Goal: Task Accomplishment & Management: Use online tool/utility

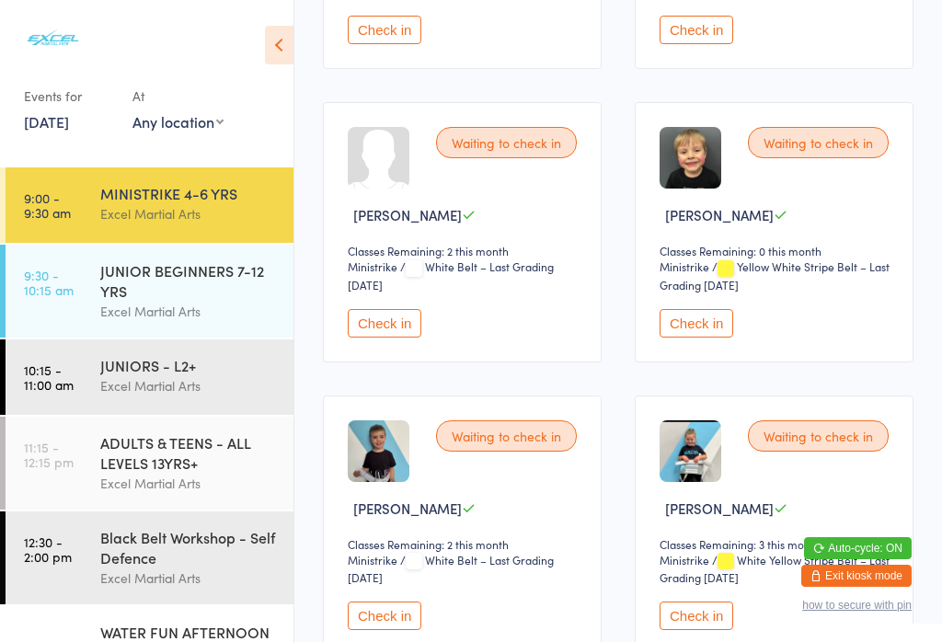
scroll to position [829, 0]
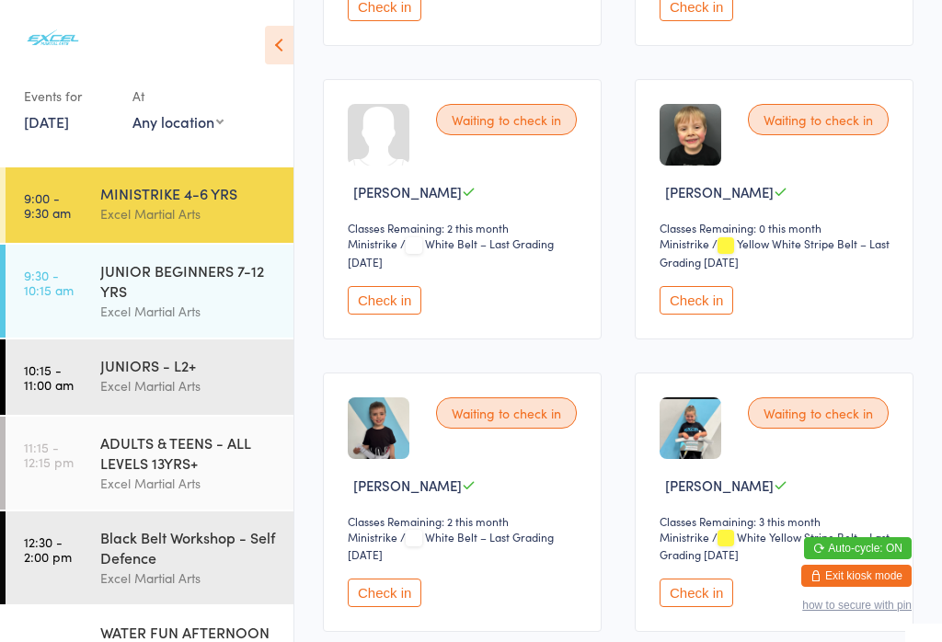
click at [690, 607] on button "Check in" at bounding box center [696, 592] width 74 height 29
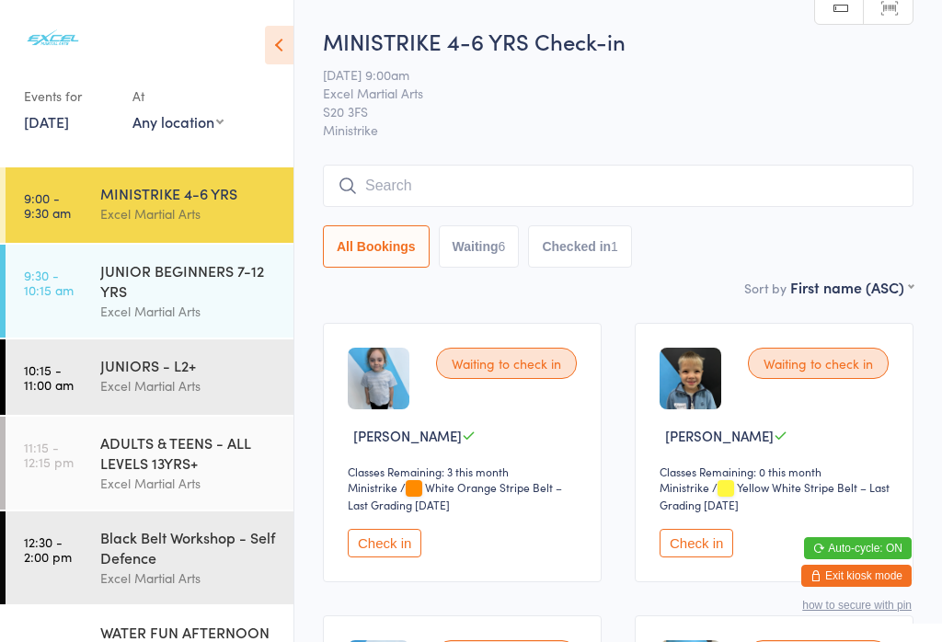
scroll to position [0, 0]
click at [183, 312] on div "Excel Martial Arts" at bounding box center [188, 311] width 177 height 21
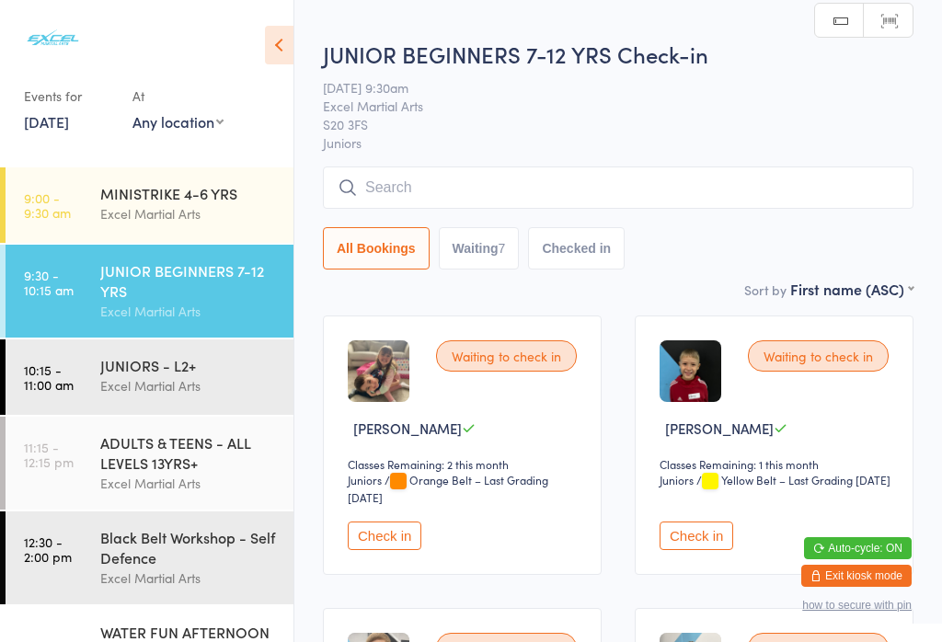
scroll to position [109, 0]
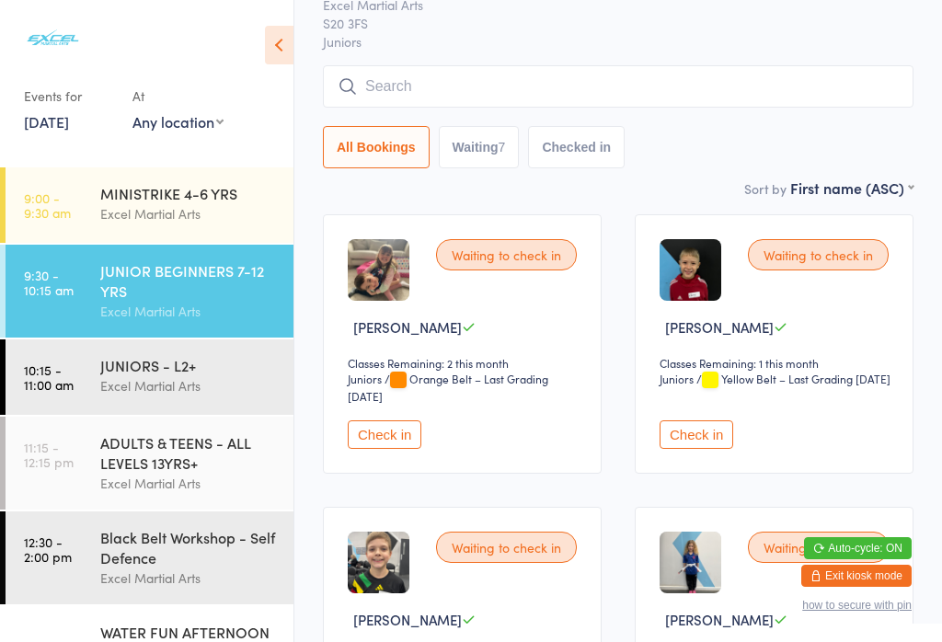
click at [712, 449] on button "Check in" at bounding box center [696, 434] width 74 height 29
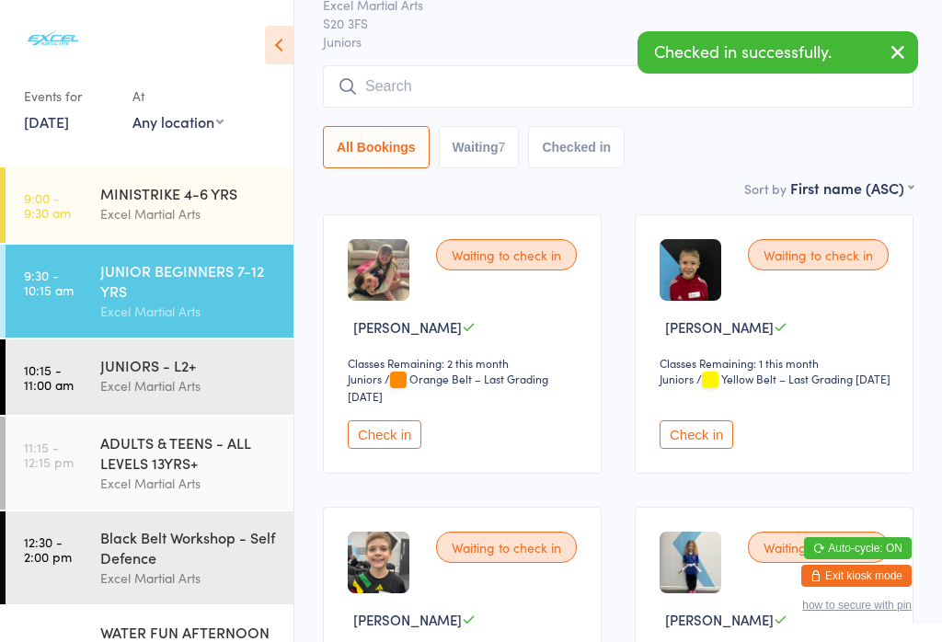
click at [195, 189] on div "MINISTRIKE 4-6 YRS" at bounding box center [188, 193] width 177 height 20
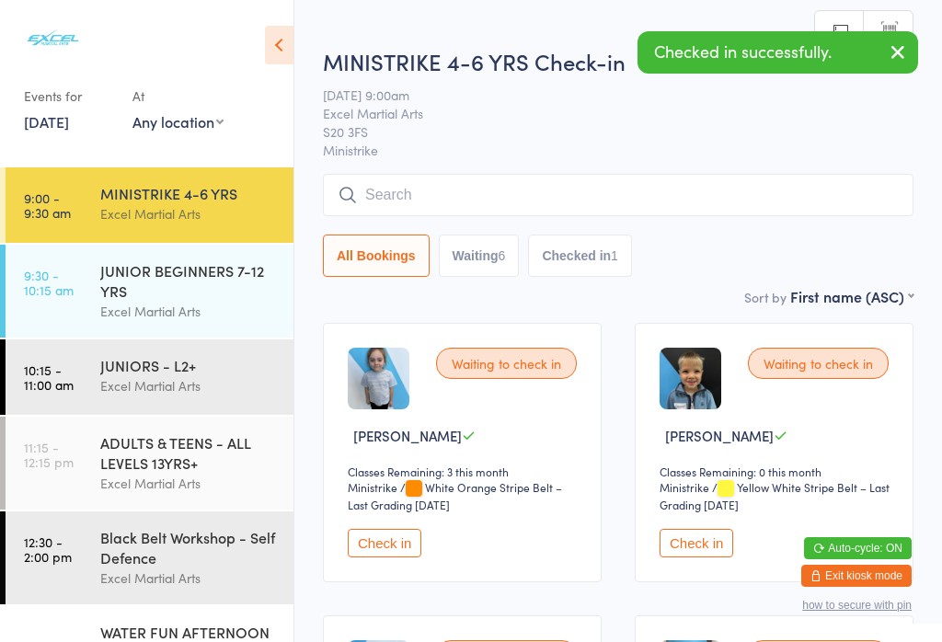
click at [726, 551] on button "Check in" at bounding box center [696, 543] width 74 height 29
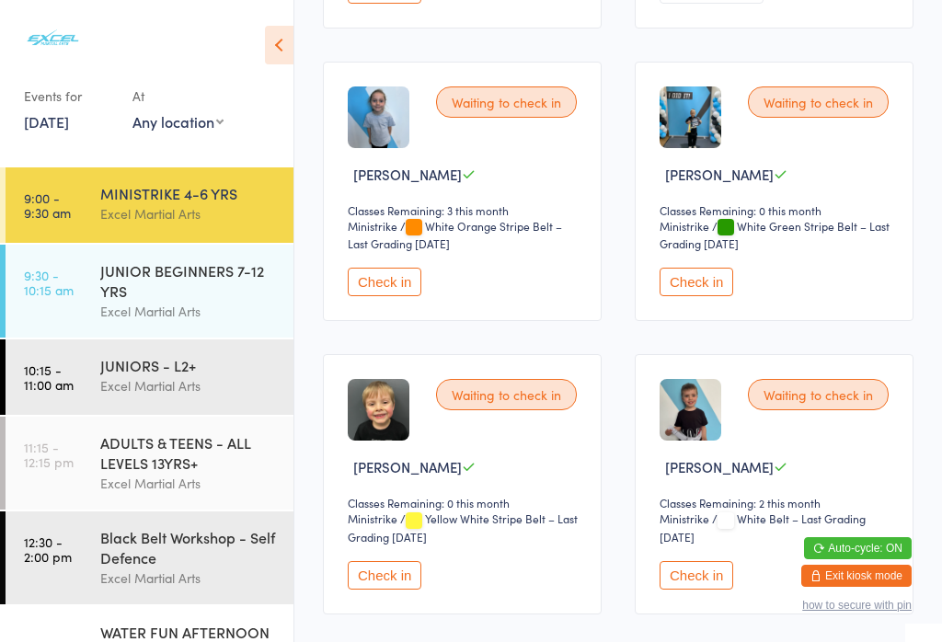
scroll to position [553, 0]
click at [378, 590] on button "Check in" at bounding box center [385, 576] width 74 height 29
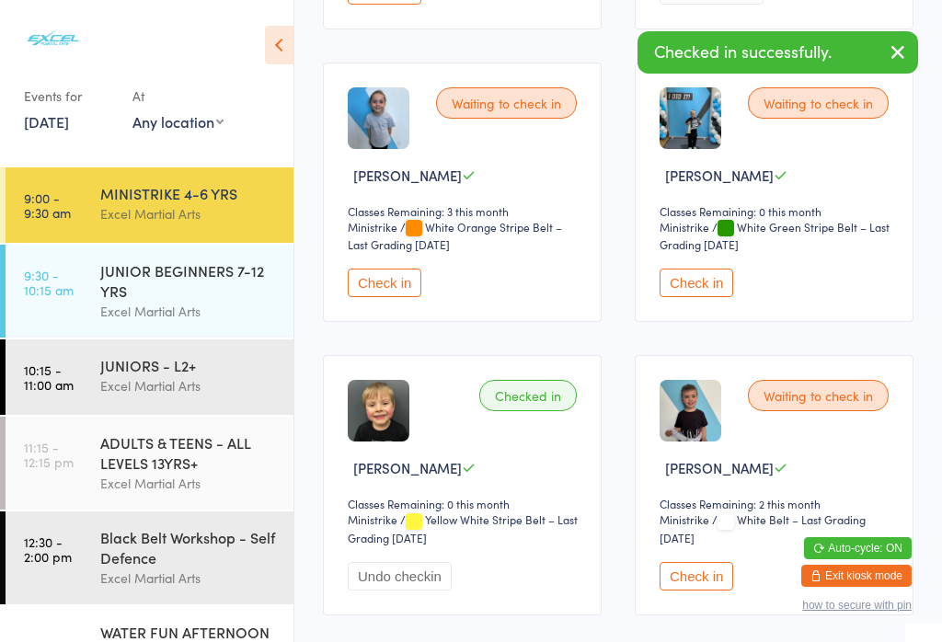
click at [235, 313] on div "Excel Martial Arts" at bounding box center [188, 311] width 177 height 21
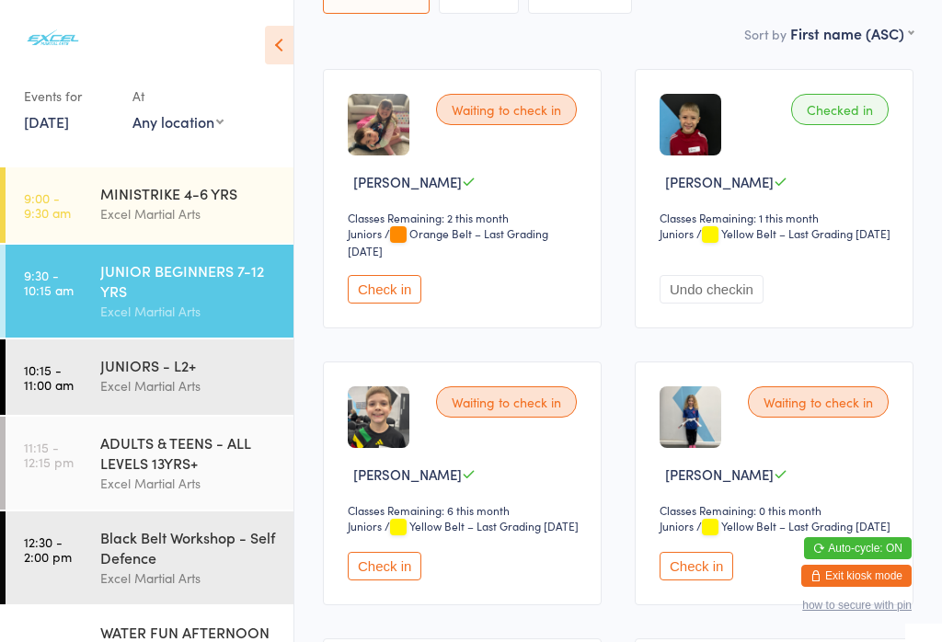
scroll to position [260, 0]
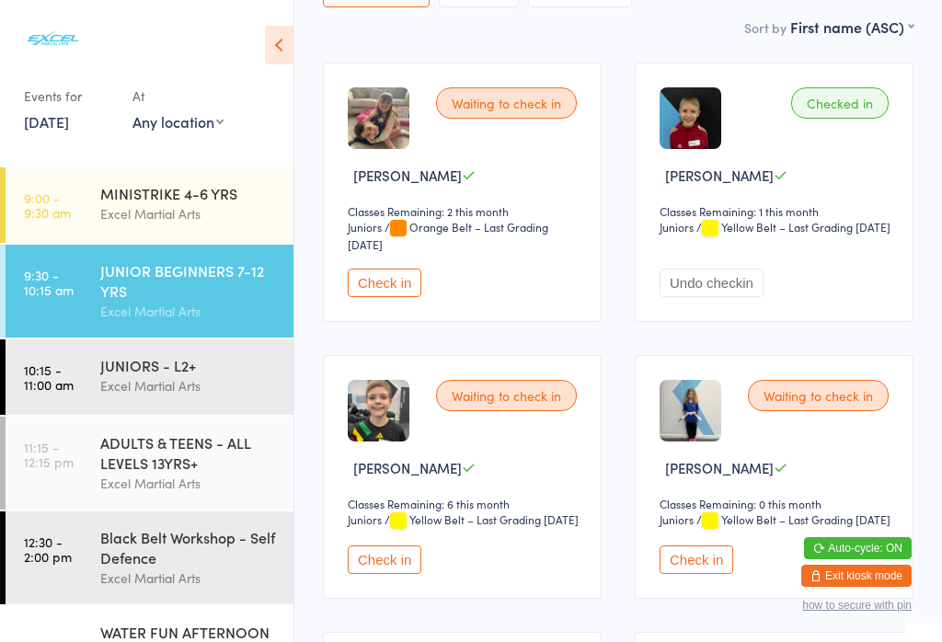
click at [690, 574] on button "Check in" at bounding box center [696, 559] width 74 height 29
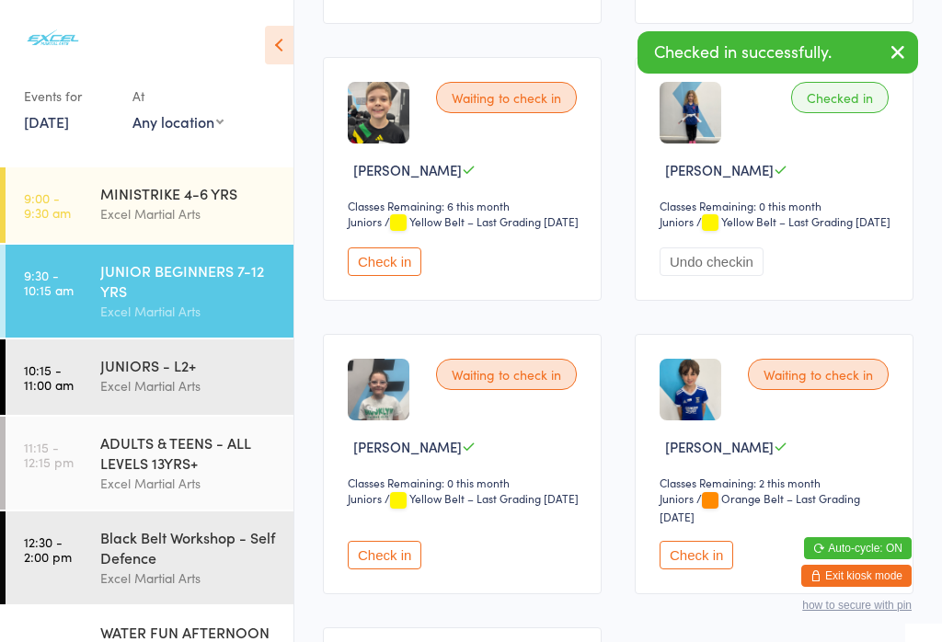
scroll to position [559, 0]
click at [382, 568] on button "Check in" at bounding box center [385, 554] width 74 height 29
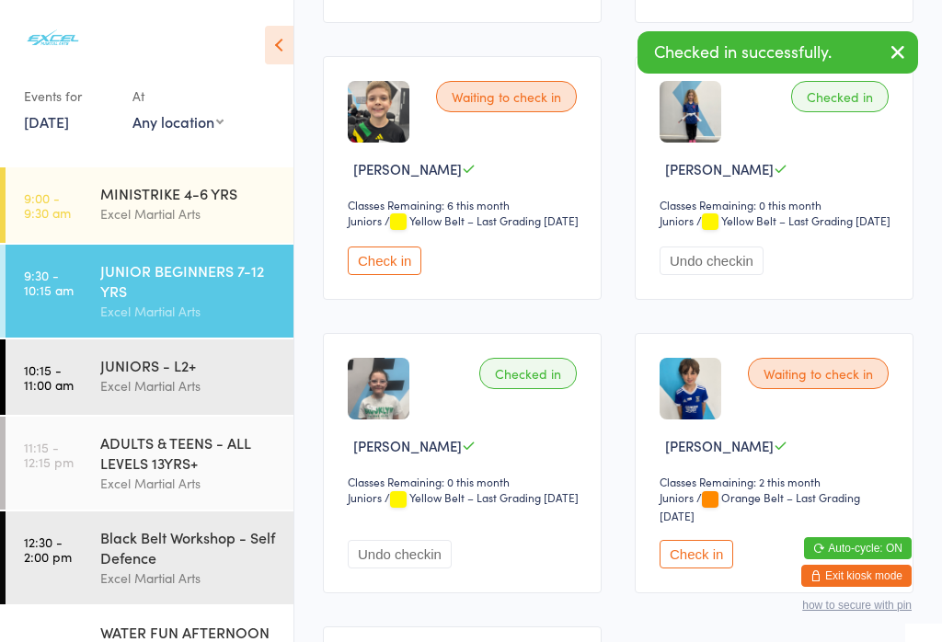
click at [111, 218] on div "Excel Martial Arts" at bounding box center [188, 213] width 177 height 21
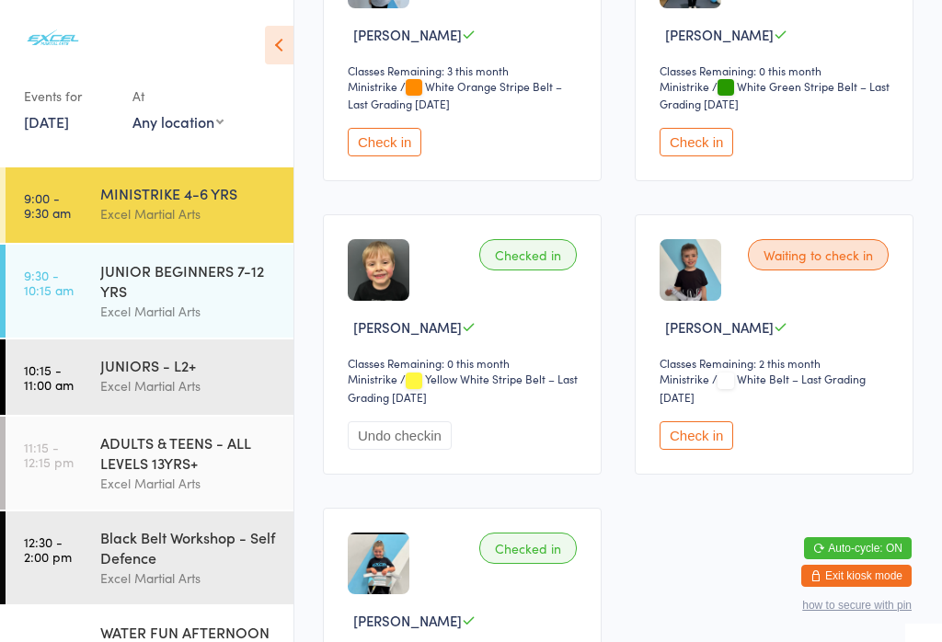
scroll to position [694, 0]
click at [699, 449] on button "Check in" at bounding box center [696, 434] width 74 height 29
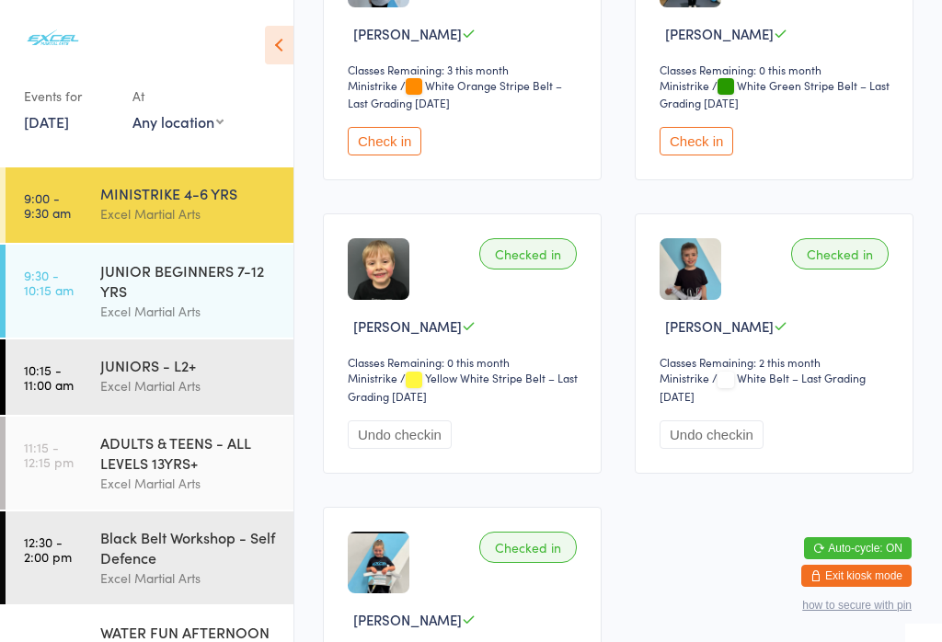
click at [382, 153] on button "Check in" at bounding box center [385, 141] width 74 height 29
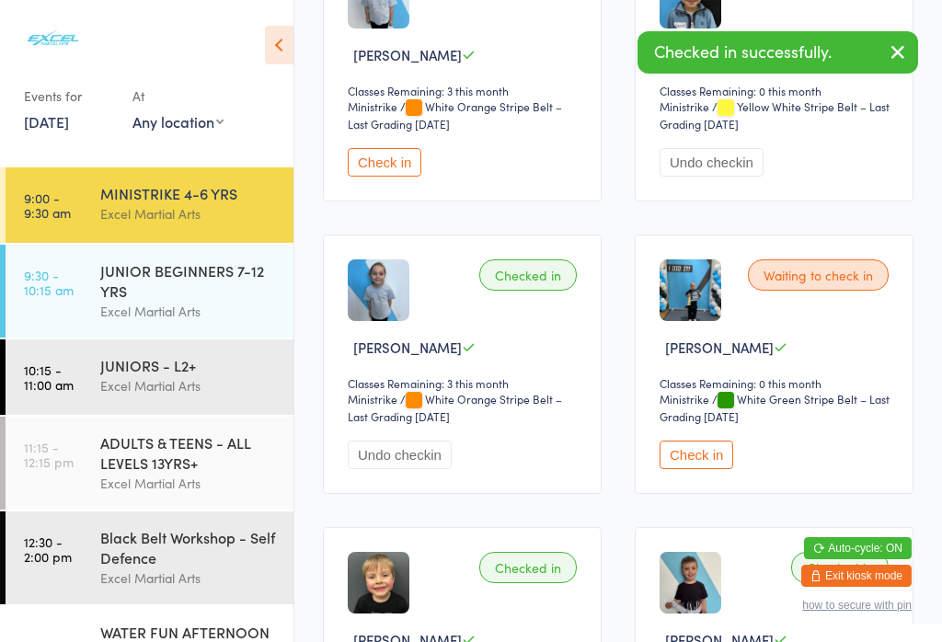
scroll to position [378, 0]
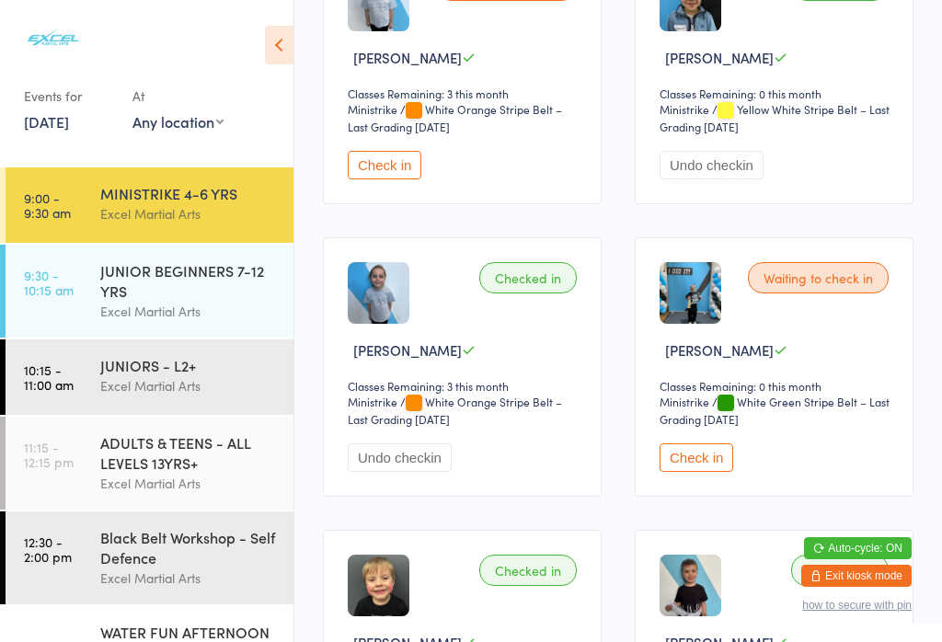
click at [376, 166] on button "Check in" at bounding box center [385, 165] width 74 height 29
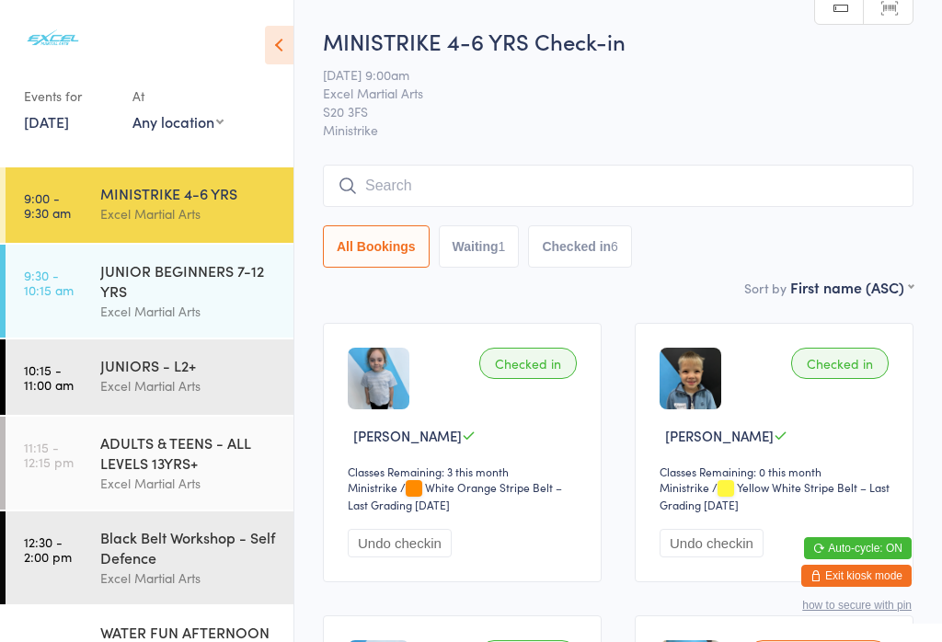
scroll to position [0, 0]
click at [496, 187] on input "search" at bounding box center [618, 186] width 590 height 42
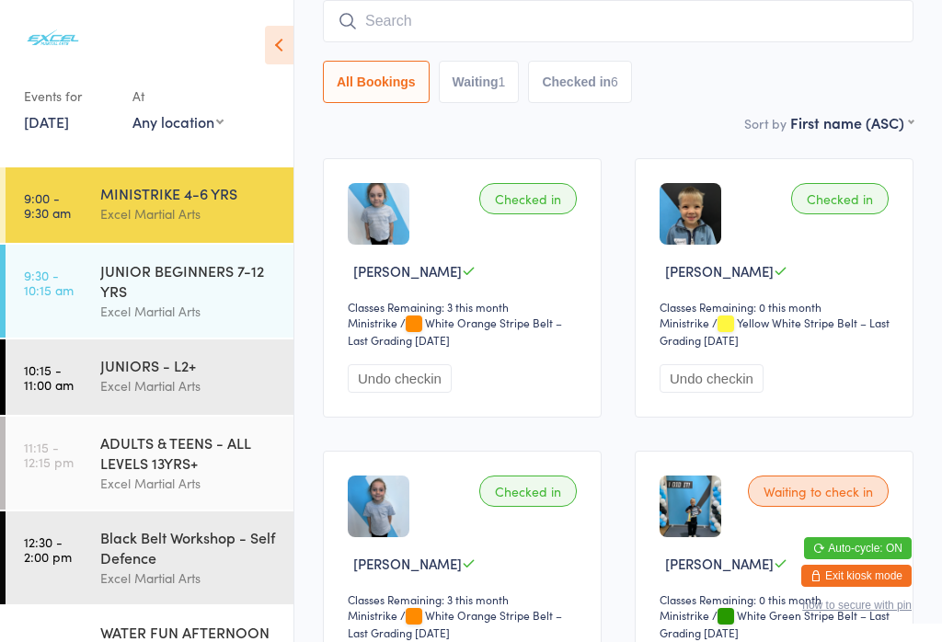
scroll to position [166, 0]
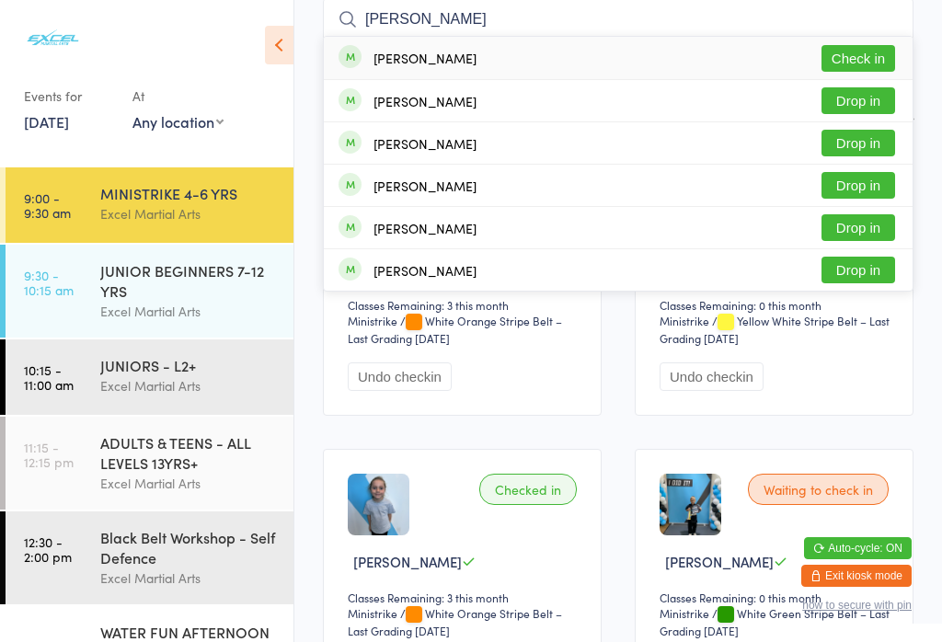
type input "[PERSON_NAME]"
click at [867, 68] on button "Check in" at bounding box center [858, 58] width 74 height 27
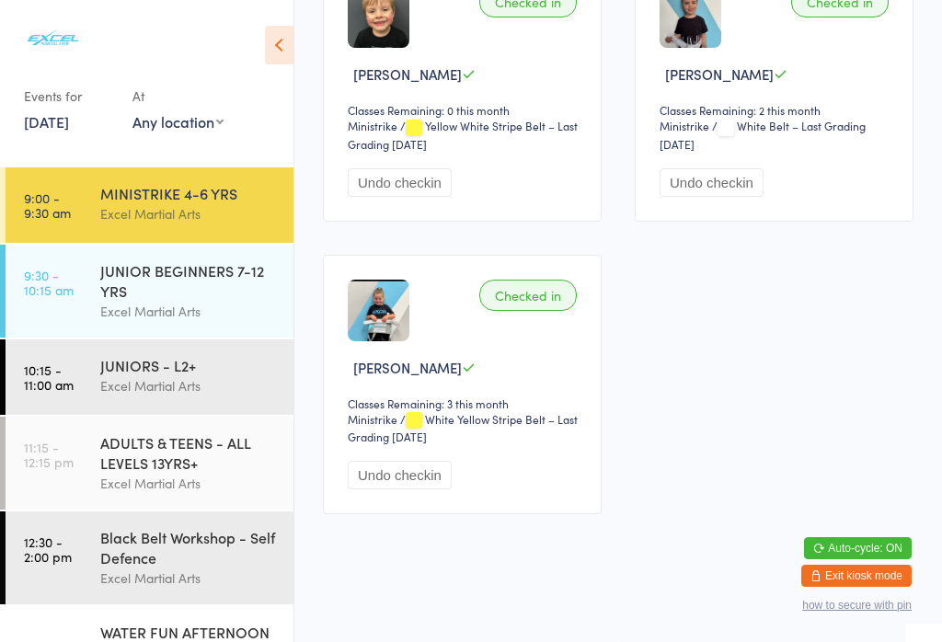
scroll to position [953, 0]
click at [84, 305] on link "9:30 - 10:15 am JUNIOR BEGINNERS 7-12 YRS Excel Martial Arts" at bounding box center [150, 291] width 288 height 93
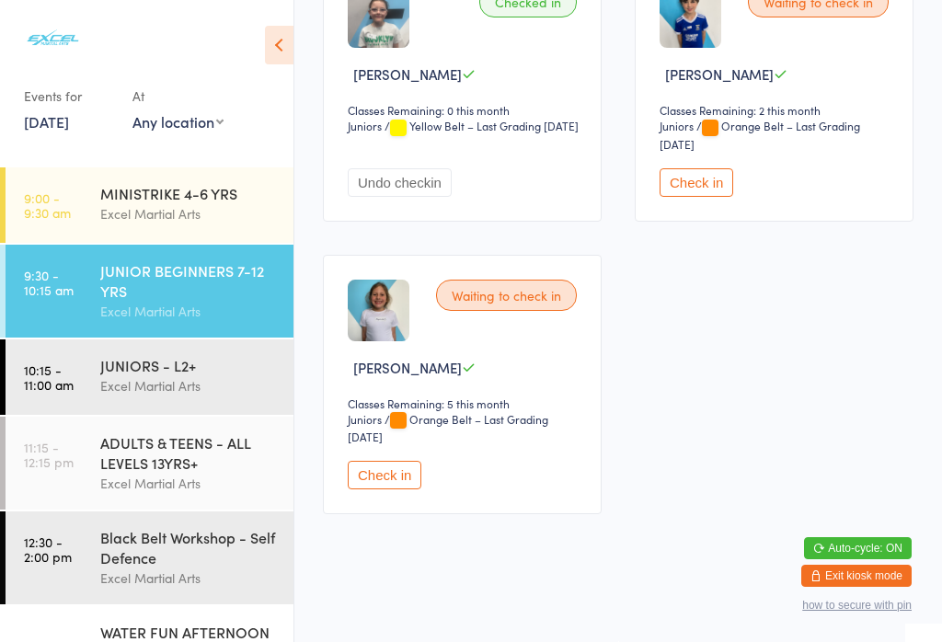
scroll to position [953, 0]
click at [379, 489] on button "Check in" at bounding box center [385, 475] width 74 height 29
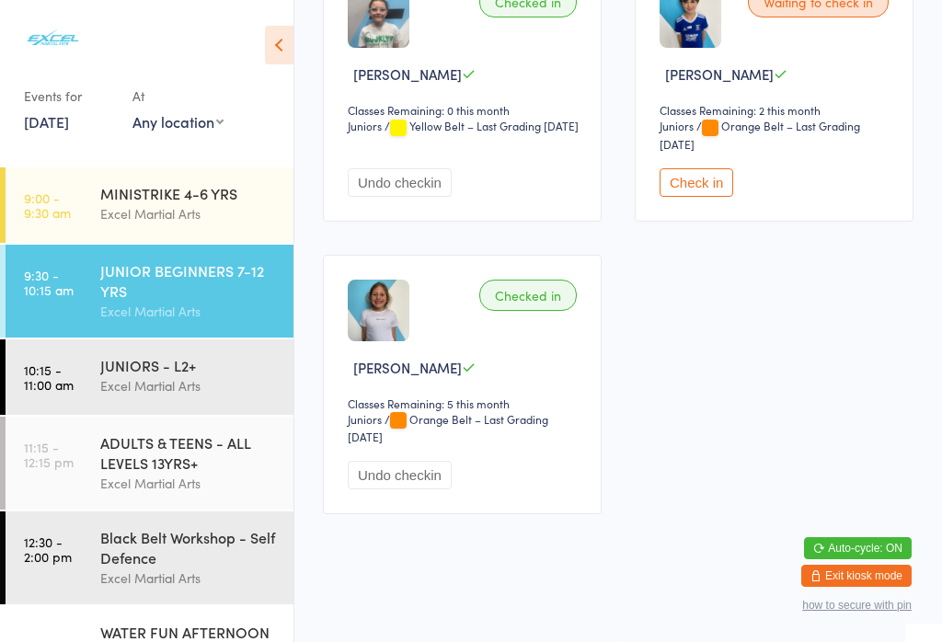
click at [176, 294] on div "JUNIOR BEGINNERS 7-12 YRS" at bounding box center [188, 280] width 177 height 40
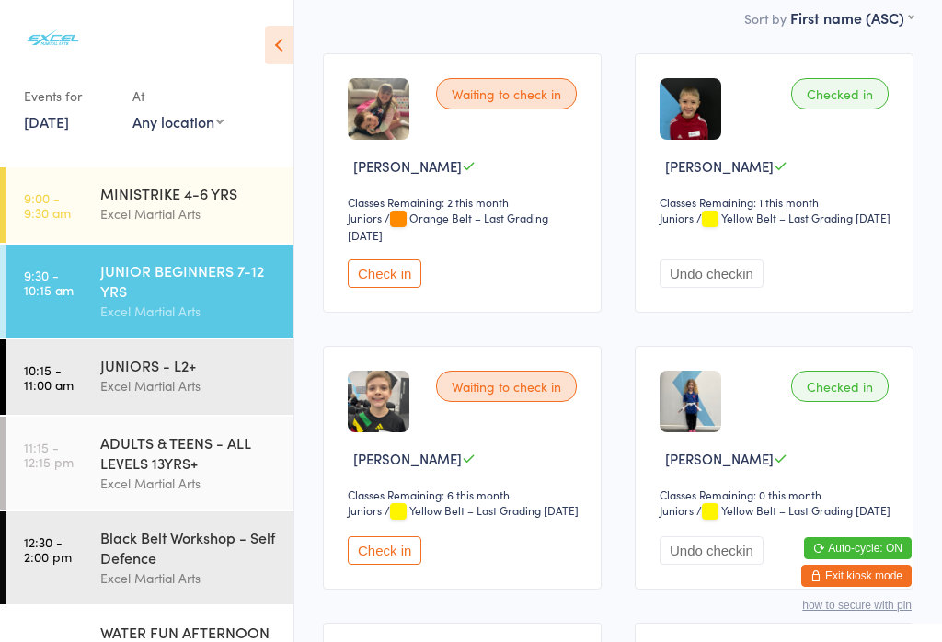
scroll to position [232, 0]
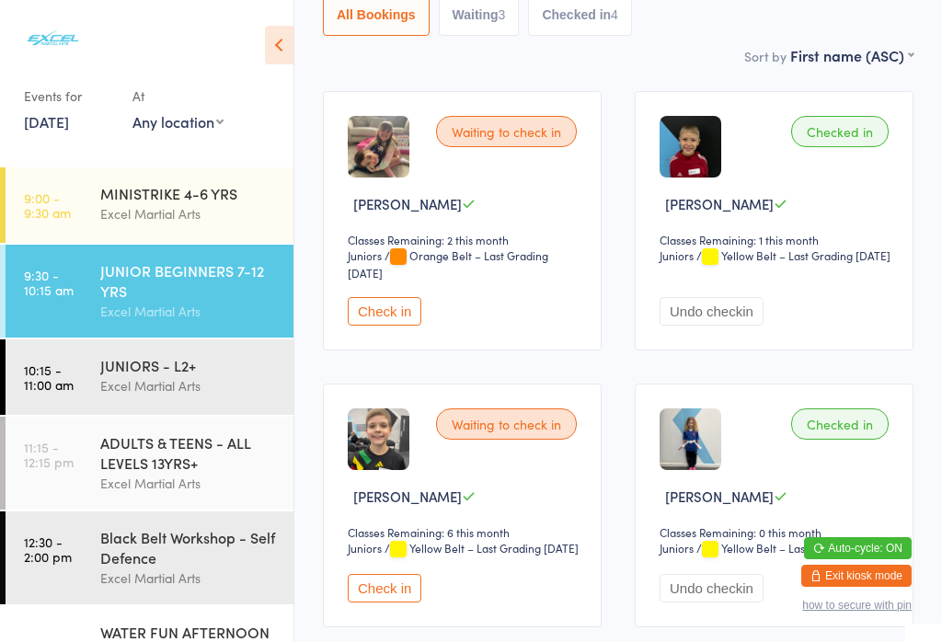
click at [206, 407] on div "JUNIORS - L2+ Excel Martial Arts" at bounding box center [196, 375] width 193 height 73
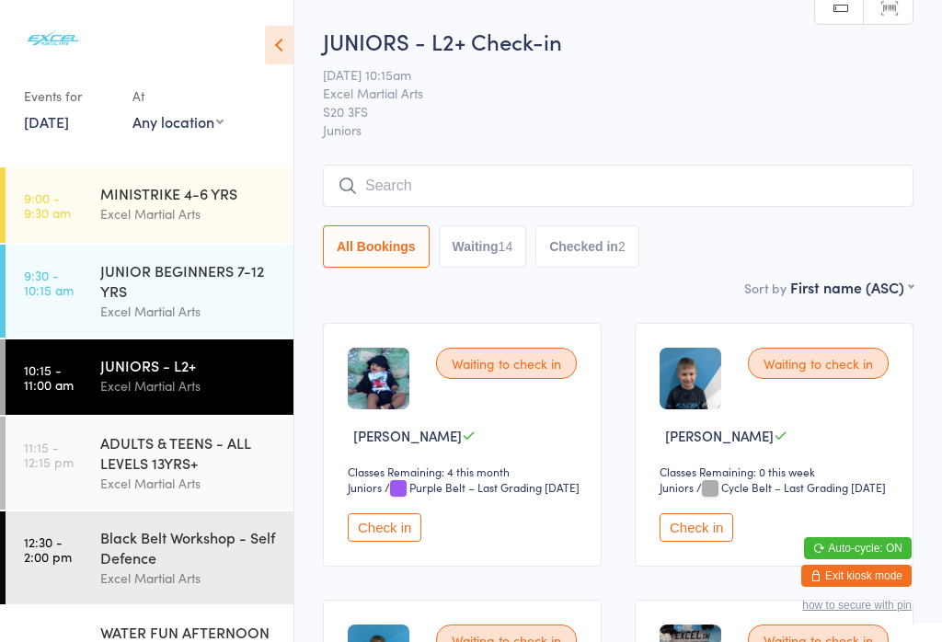
click at [117, 494] on div "Excel Martial Arts" at bounding box center [188, 483] width 177 height 21
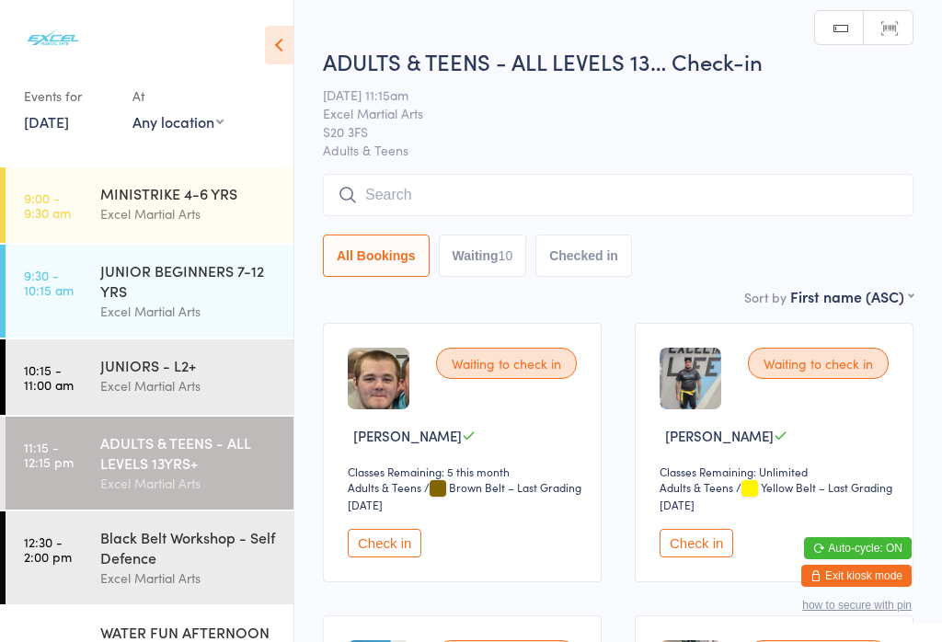
click at [166, 489] on div "Excel Martial Arts" at bounding box center [188, 483] width 177 height 21
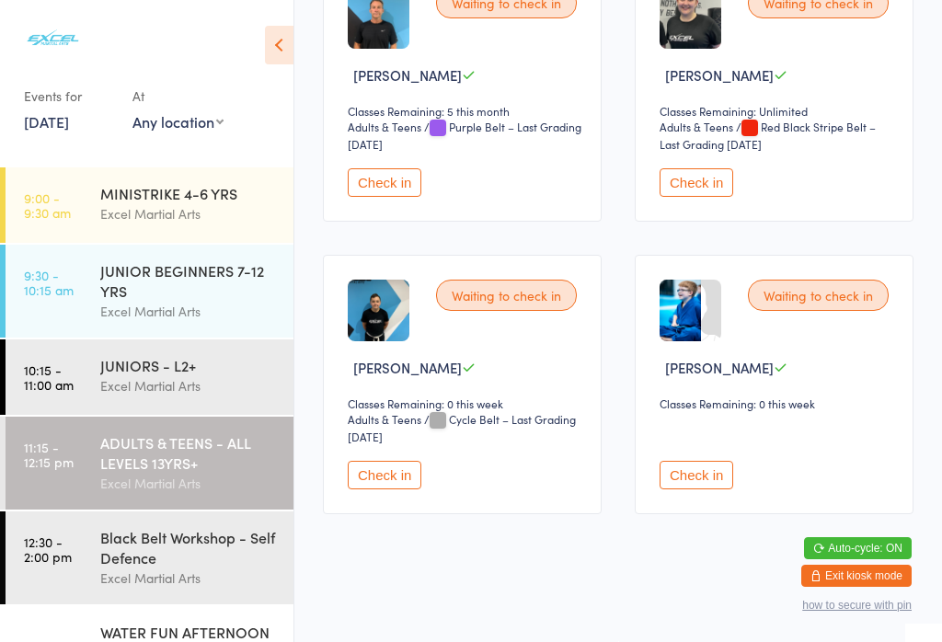
scroll to position [1252, 0]
click at [680, 488] on button "Check in" at bounding box center [696, 475] width 74 height 29
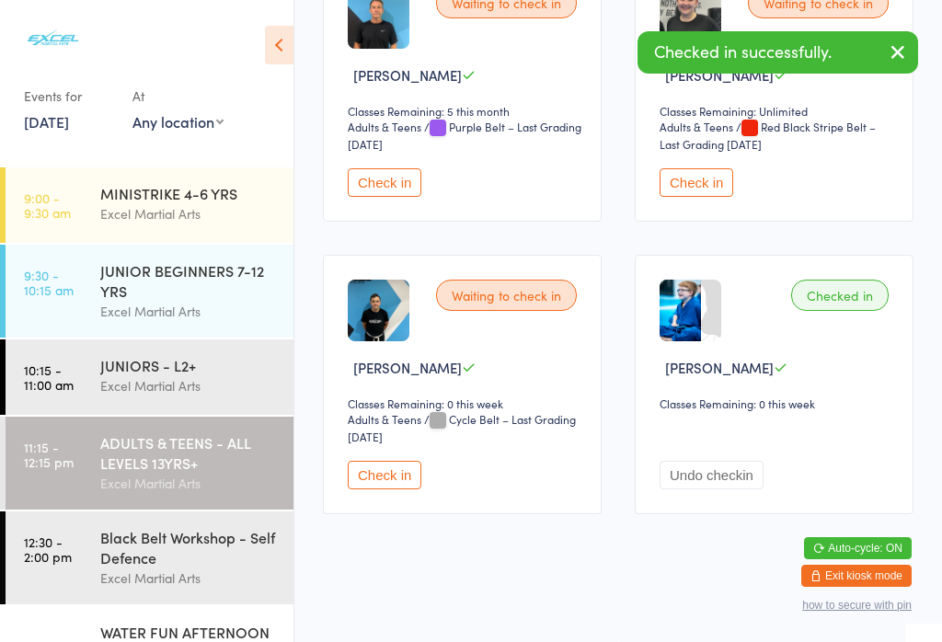
click at [161, 641] on div "WATER FUN AFTERNOON" at bounding box center [188, 632] width 177 height 20
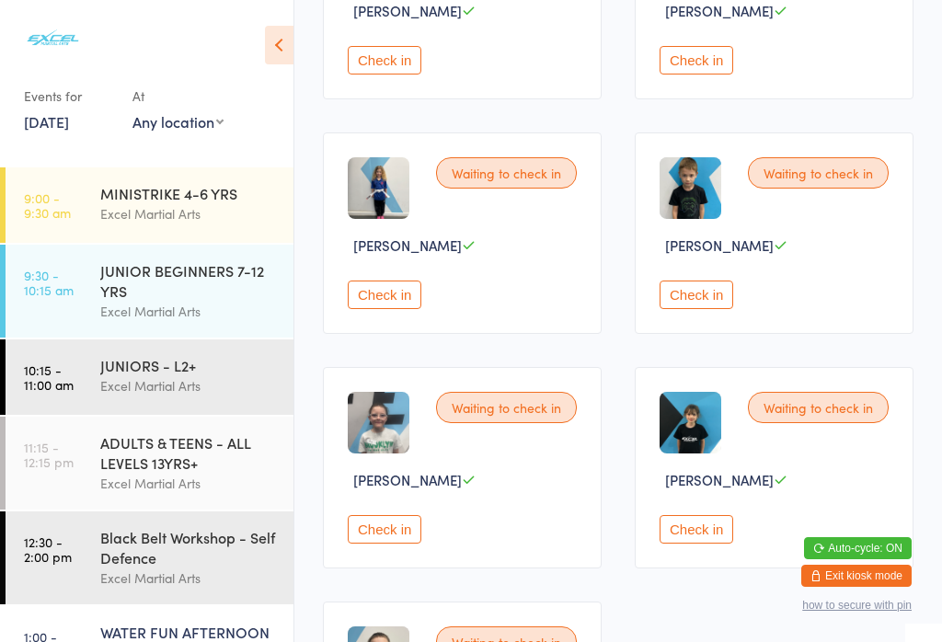
scroll to position [636, 0]
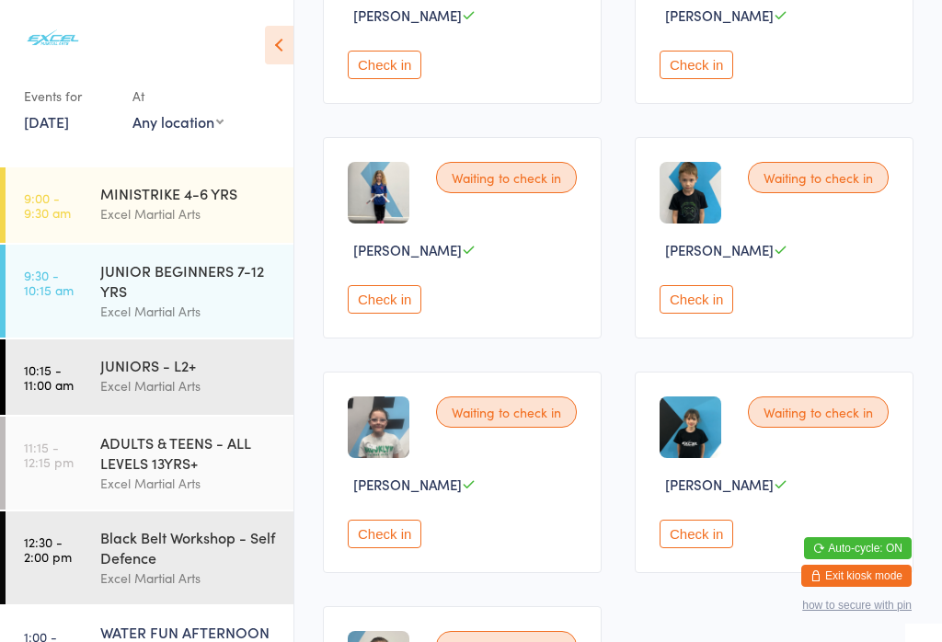
click at [169, 589] on div "Excel Martial Arts" at bounding box center [188, 577] width 177 height 21
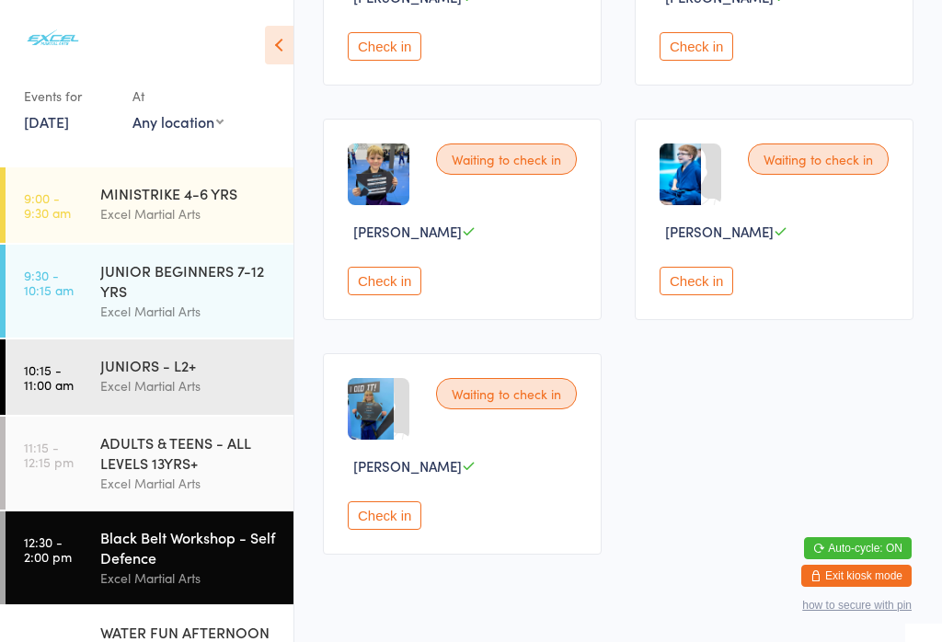
scroll to position [2495, 0]
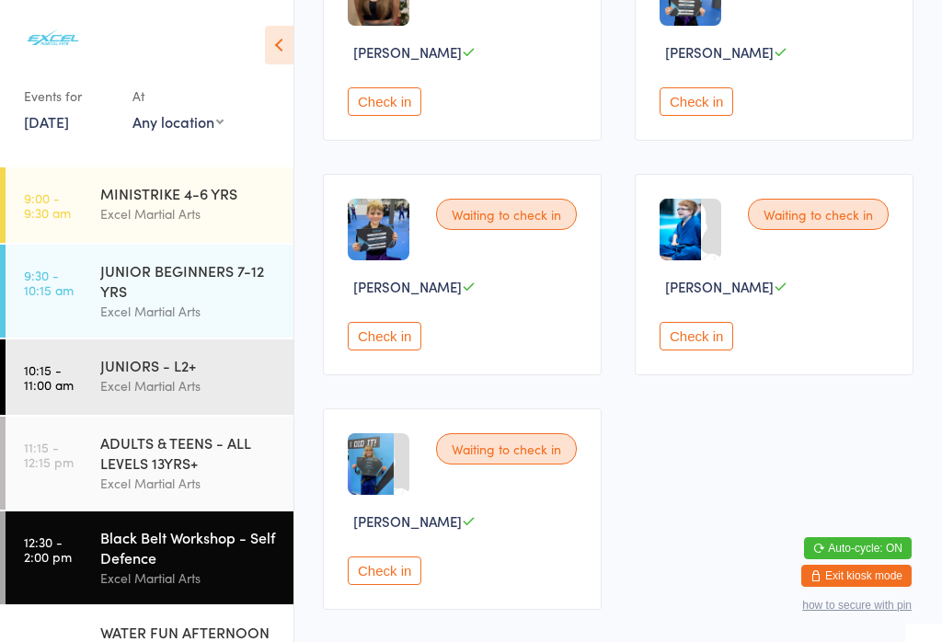
click at [687, 350] on button "Check in" at bounding box center [696, 336] width 74 height 29
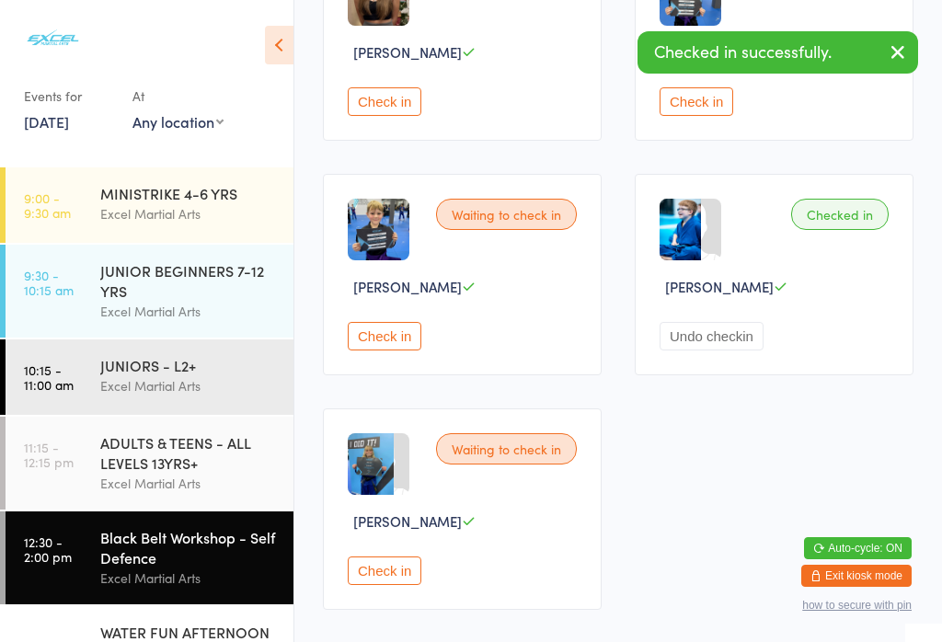
click at [192, 480] on div "Excel Martial Arts" at bounding box center [188, 483] width 177 height 21
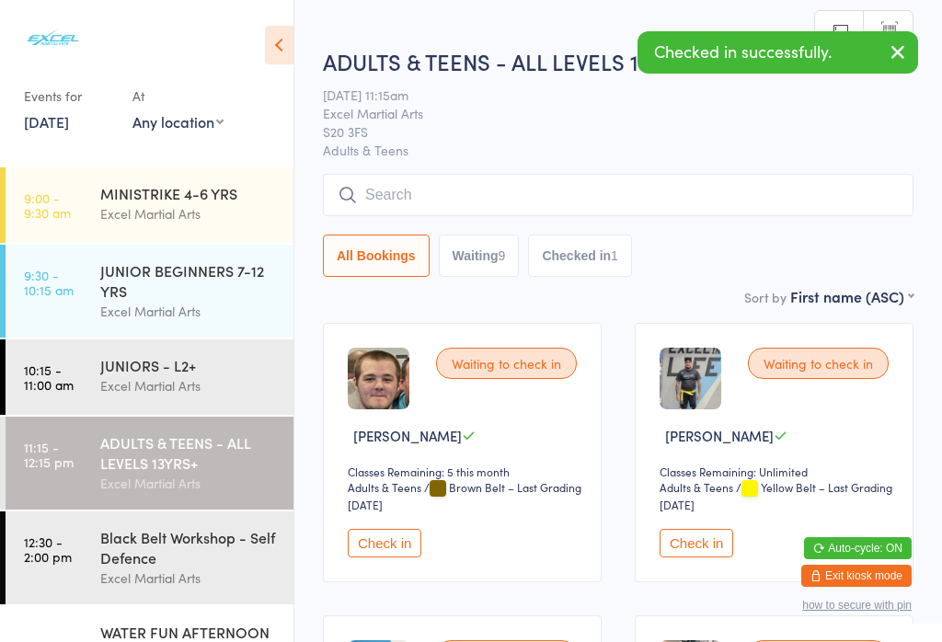
click at [201, 320] on div "Excel Martial Arts" at bounding box center [188, 311] width 177 height 21
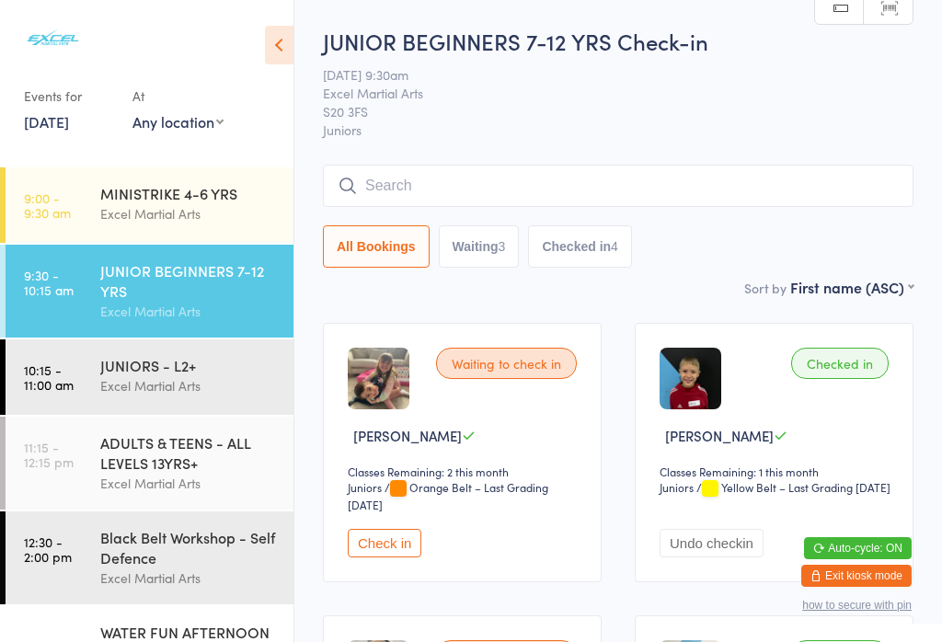
click at [203, 299] on div "JUNIOR BEGINNERS 7-12 YRS" at bounding box center [188, 280] width 177 height 40
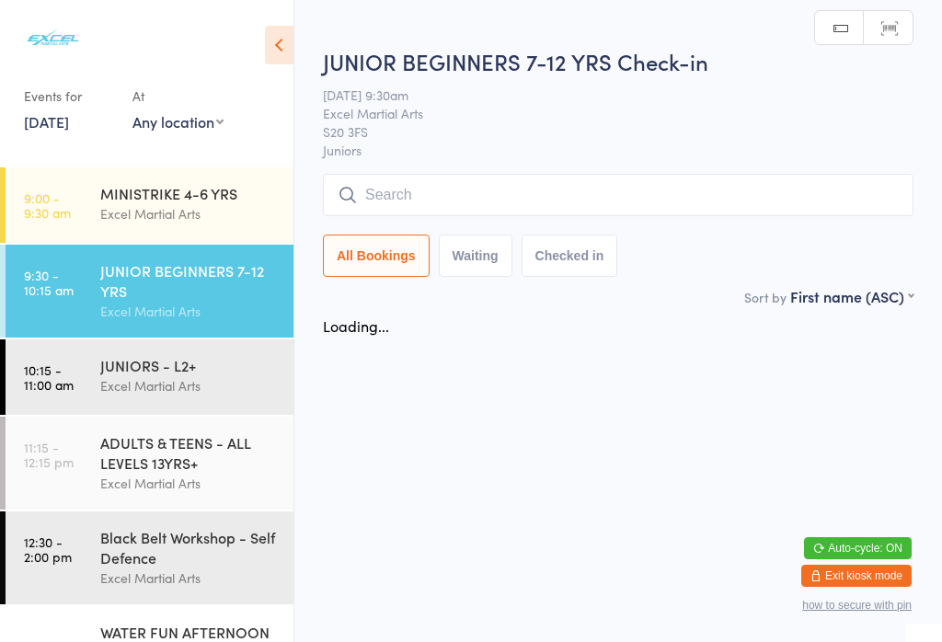
click at [221, 381] on div "Excel Martial Arts" at bounding box center [188, 385] width 177 height 21
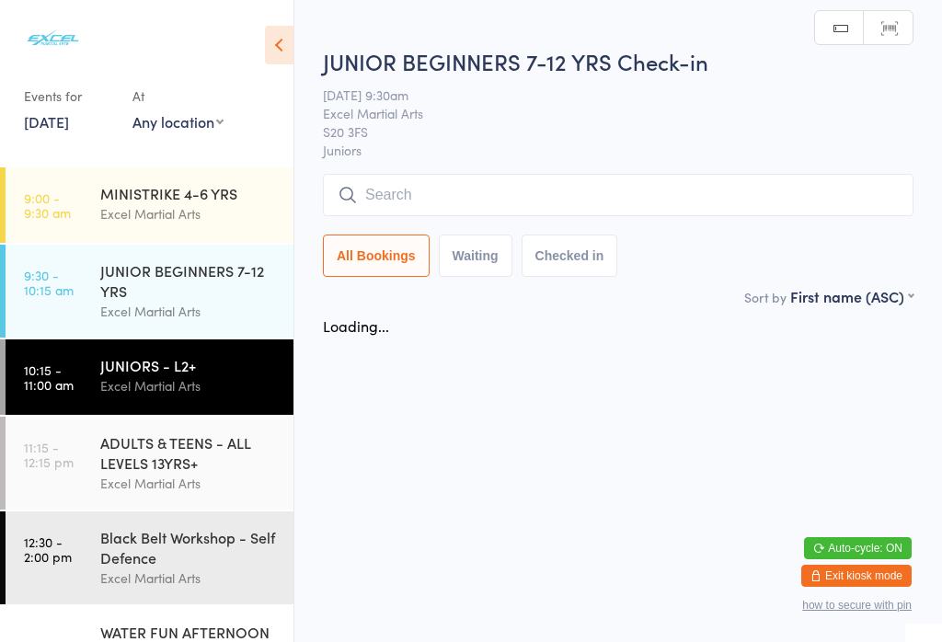
click at [189, 277] on div "JUNIOR BEGINNERS 7-12 YRS" at bounding box center [188, 280] width 177 height 40
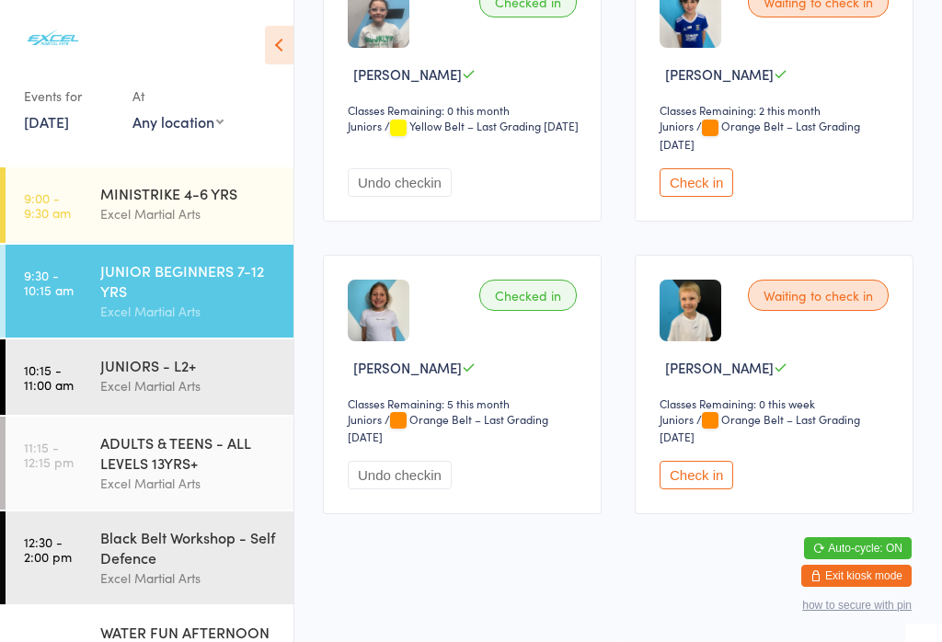
scroll to position [953, 0]
click at [691, 489] on button "Check in" at bounding box center [696, 475] width 74 height 29
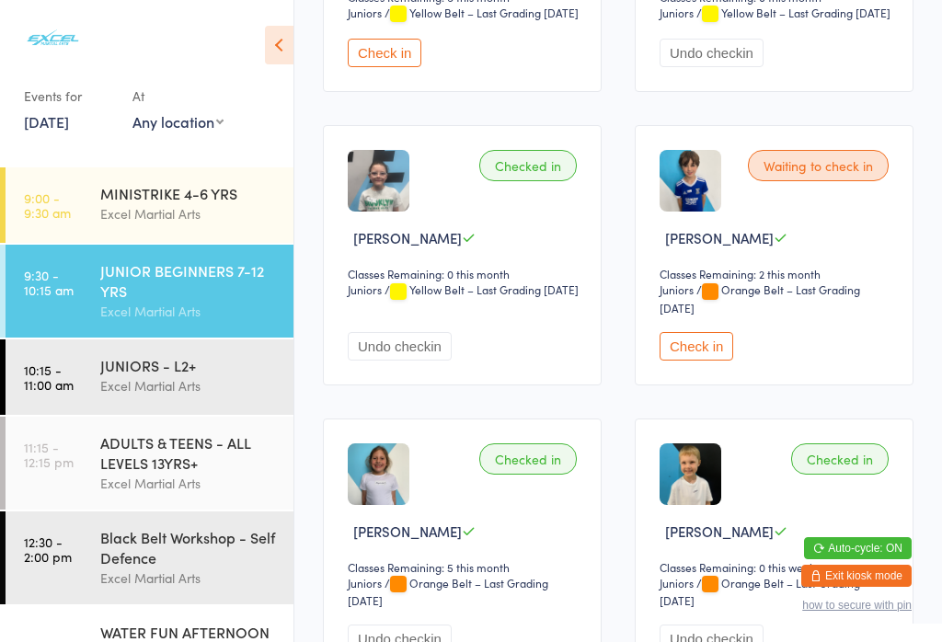
scroll to position [751, 0]
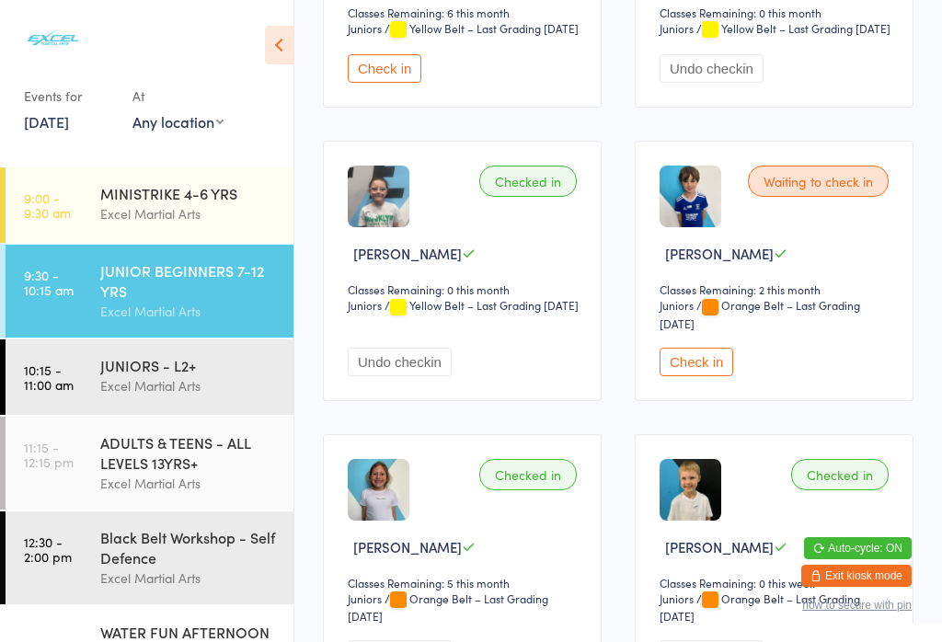
click at [707, 376] on button "Check in" at bounding box center [696, 362] width 74 height 29
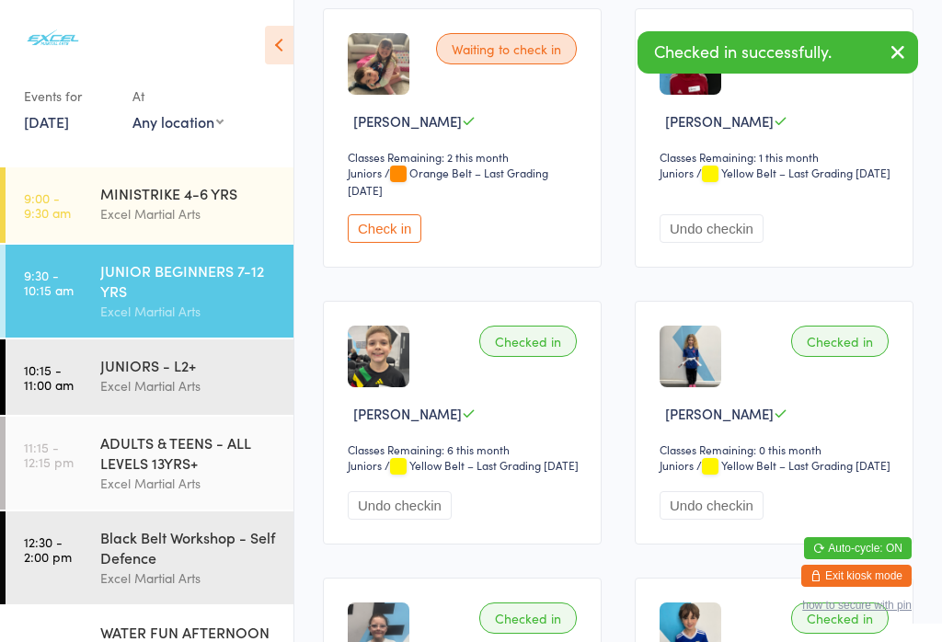
scroll to position [236, 0]
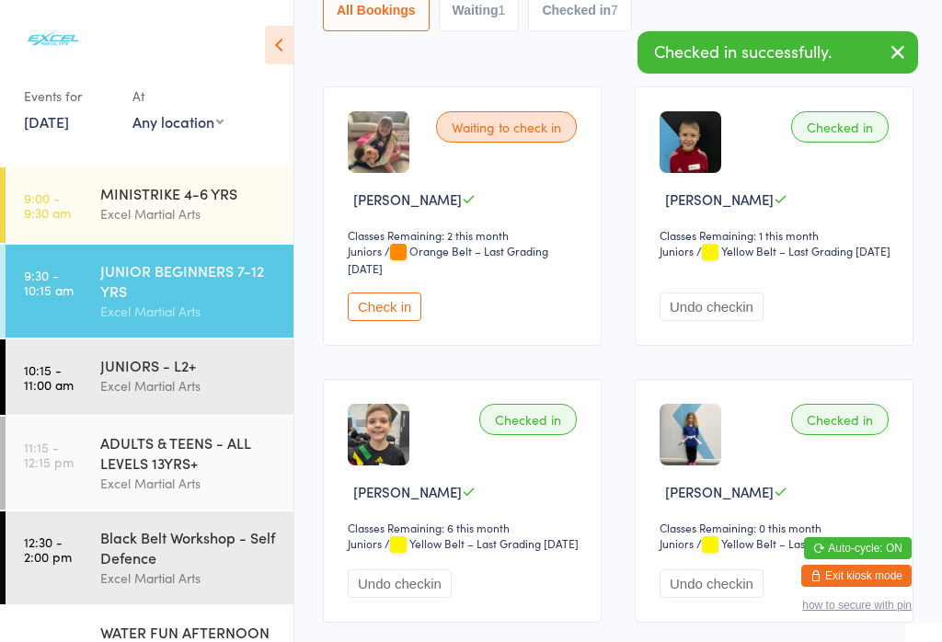
click at [400, 311] on button "Check in" at bounding box center [385, 306] width 74 height 29
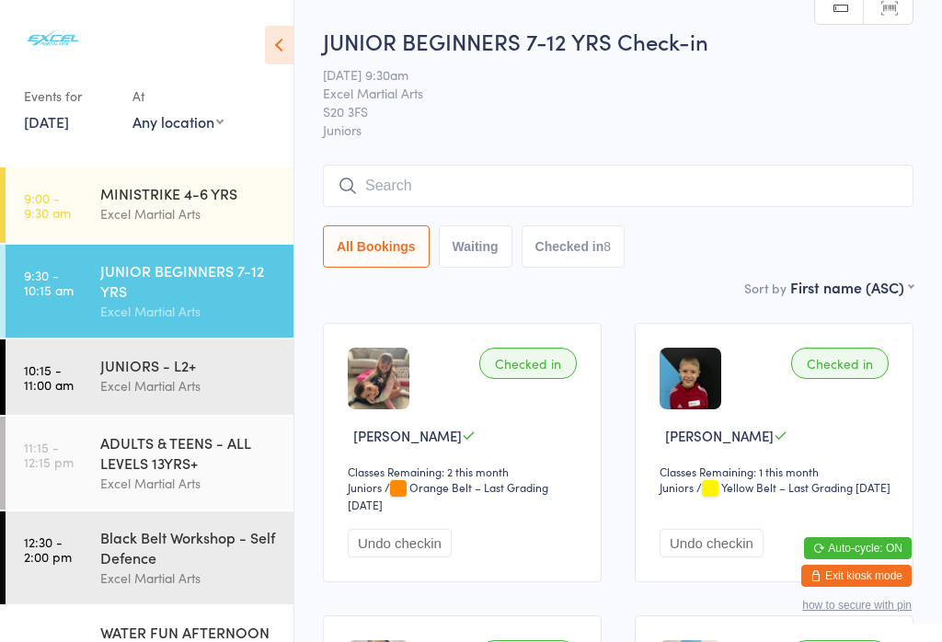
scroll to position [0, 0]
click at [689, 193] on input "search" at bounding box center [618, 186] width 590 height 42
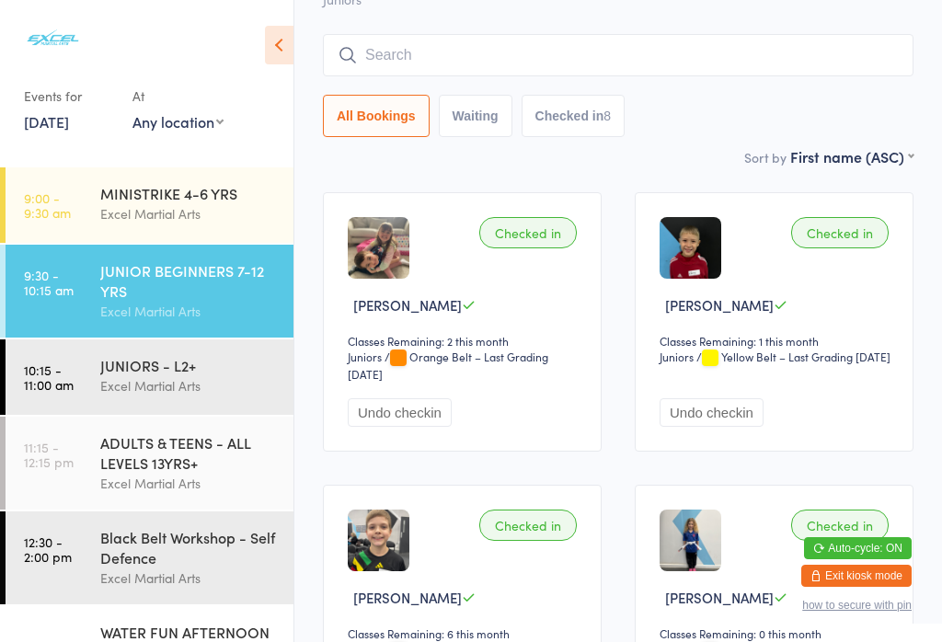
click at [857, 34] on input "search" at bounding box center [618, 55] width 590 height 42
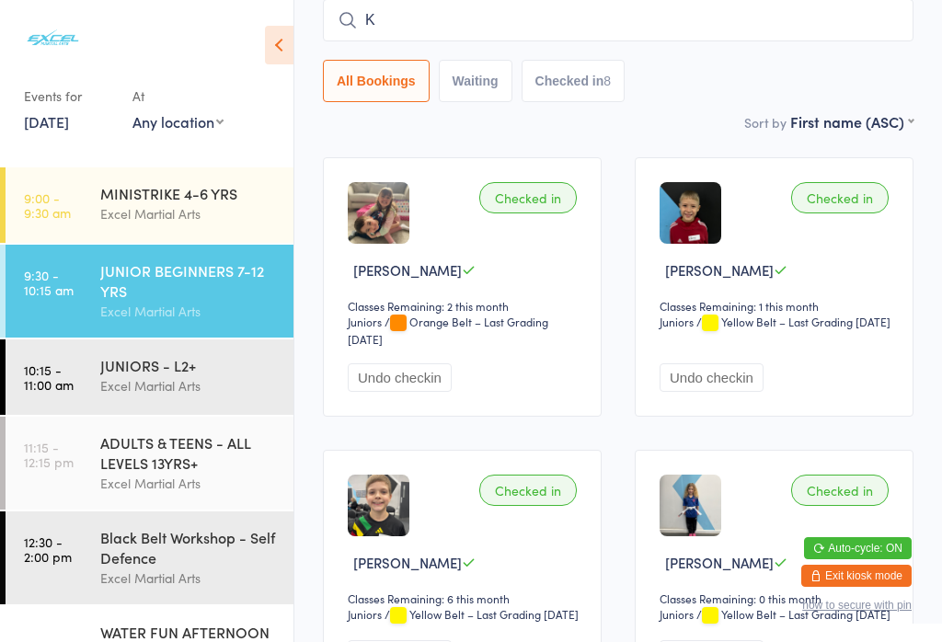
scroll to position [166, 0]
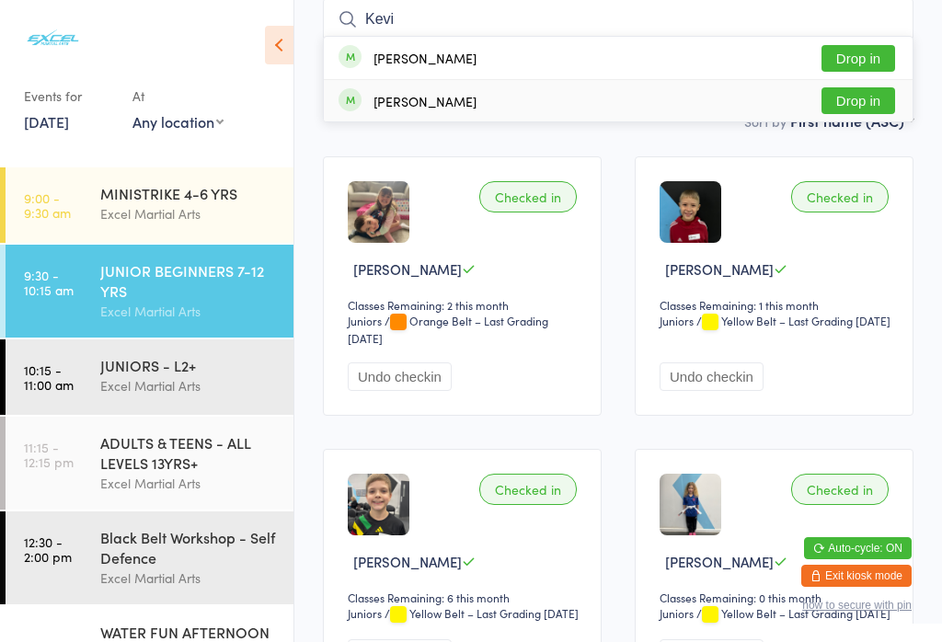
type input "Kevi"
click at [871, 104] on button "Drop in" at bounding box center [858, 100] width 74 height 27
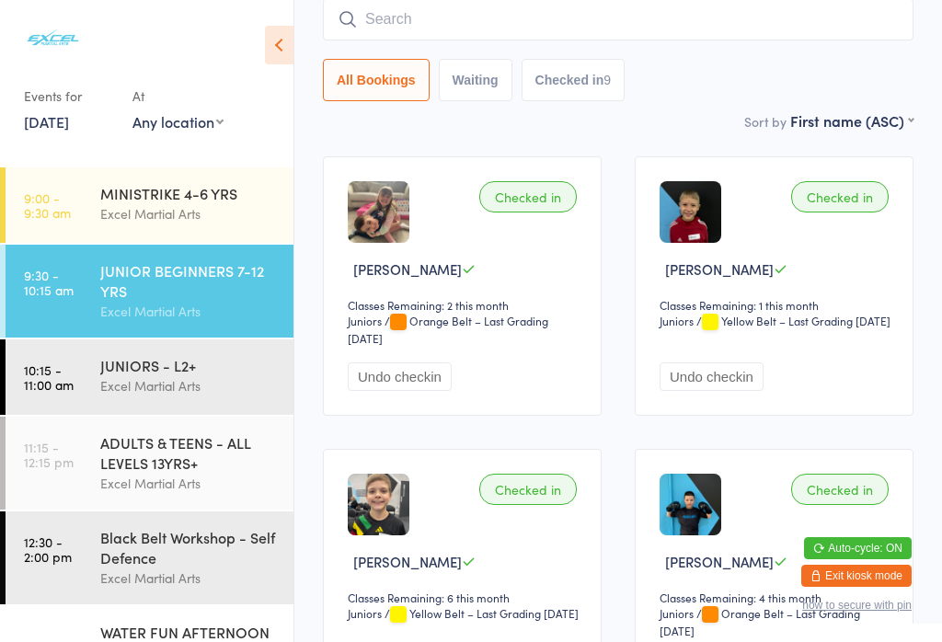
click at [233, 375] on div "JUNIORS - L2+" at bounding box center [188, 365] width 177 height 20
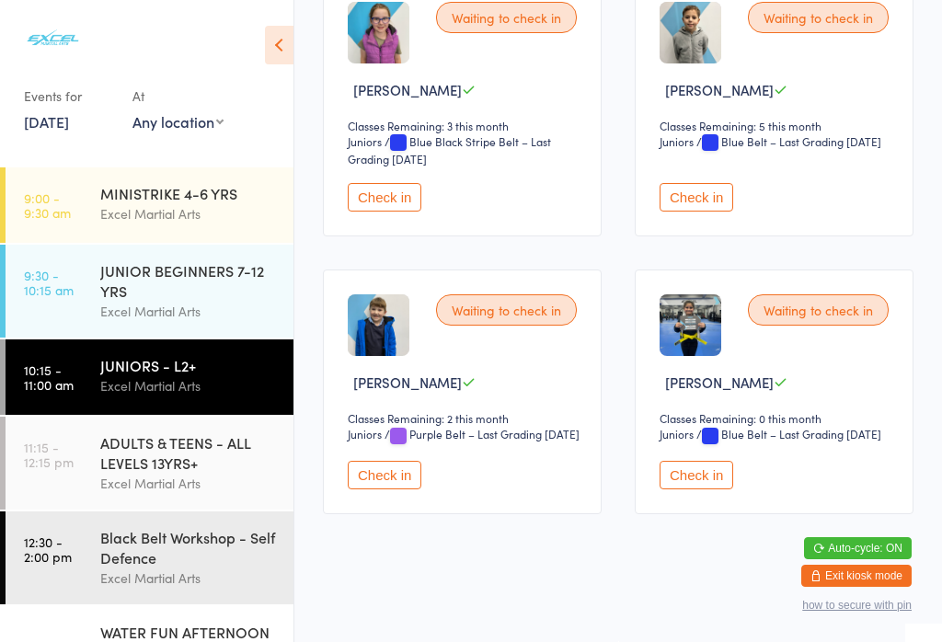
scroll to position [2148, 0]
click at [402, 489] on button "Check in" at bounding box center [385, 475] width 74 height 29
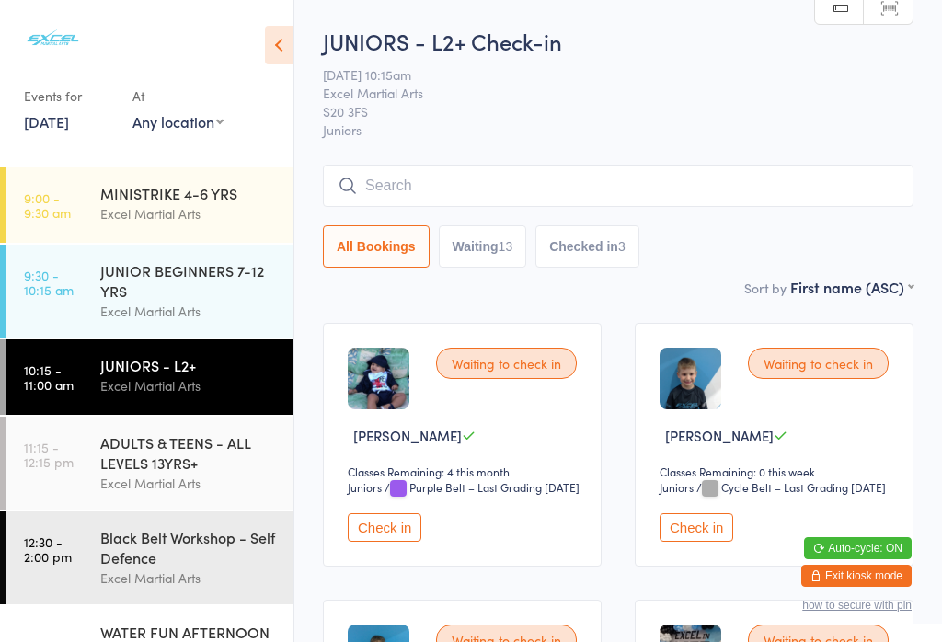
scroll to position [0, 0]
click at [529, 175] on input "search" at bounding box center [618, 186] width 590 height 42
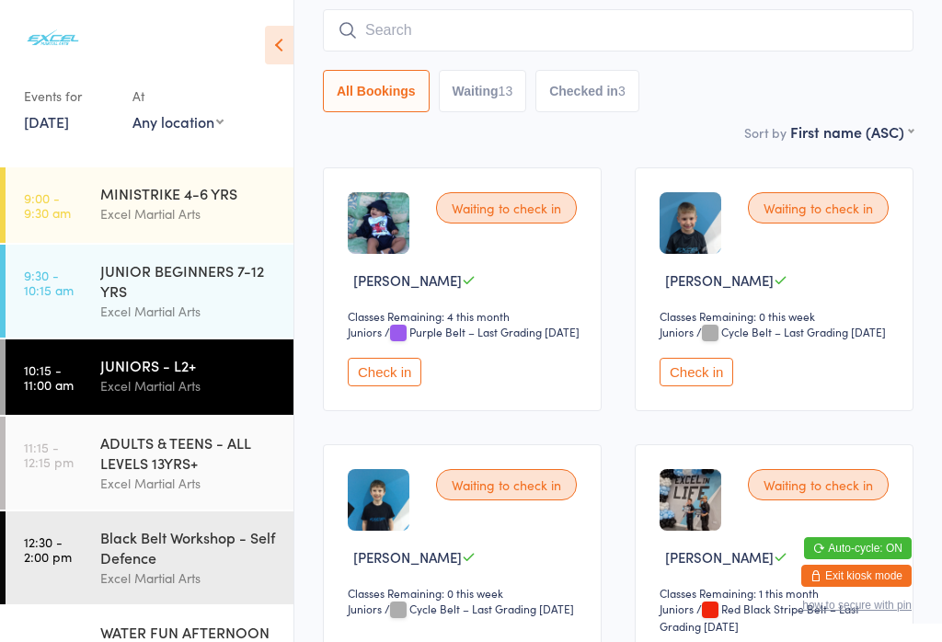
scroll to position [166, 0]
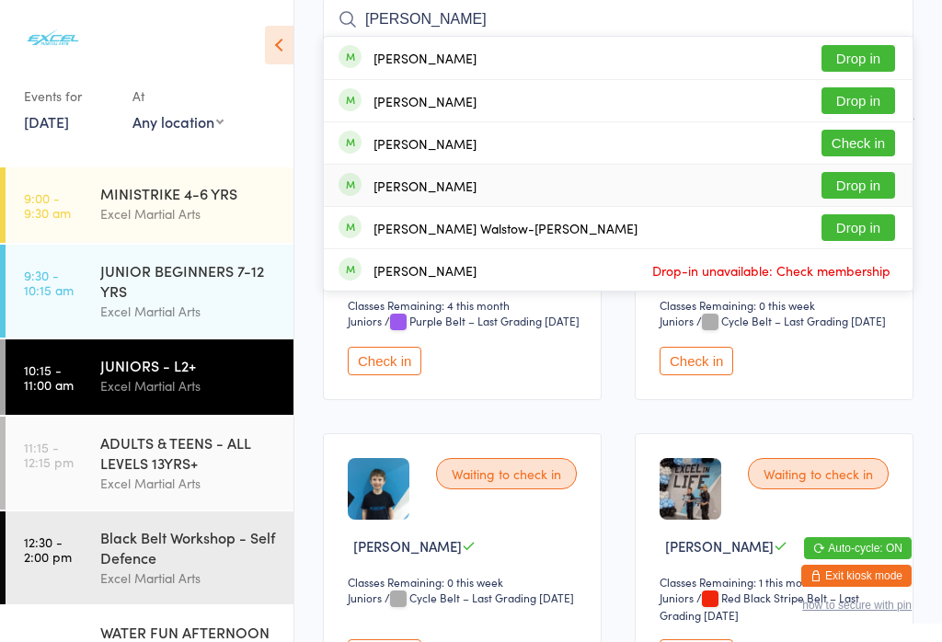
type input "[PERSON_NAME]"
click at [866, 185] on button "Drop in" at bounding box center [858, 185] width 74 height 27
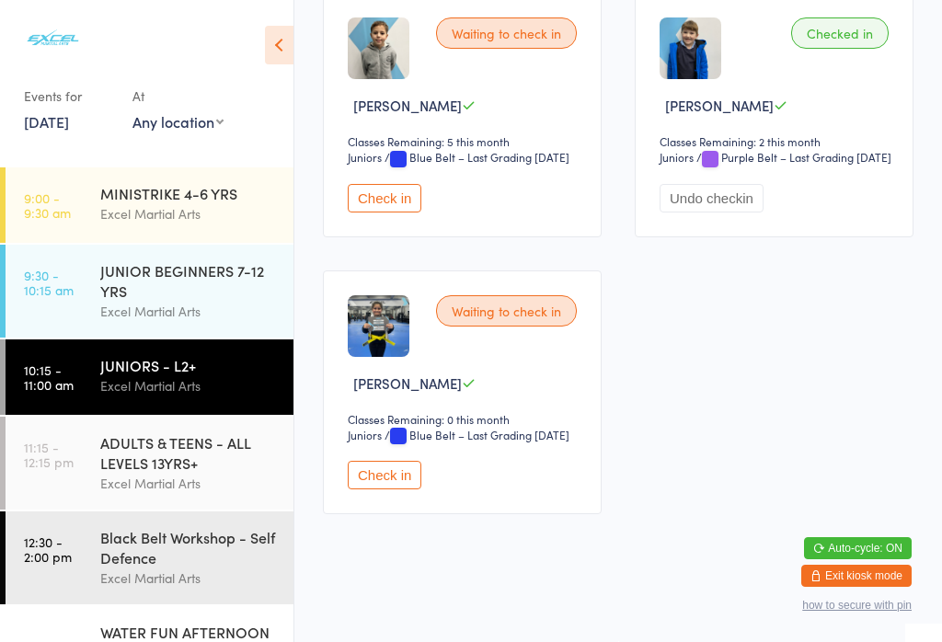
scroll to position [2447, 0]
click at [383, 489] on button "Check in" at bounding box center [385, 475] width 74 height 29
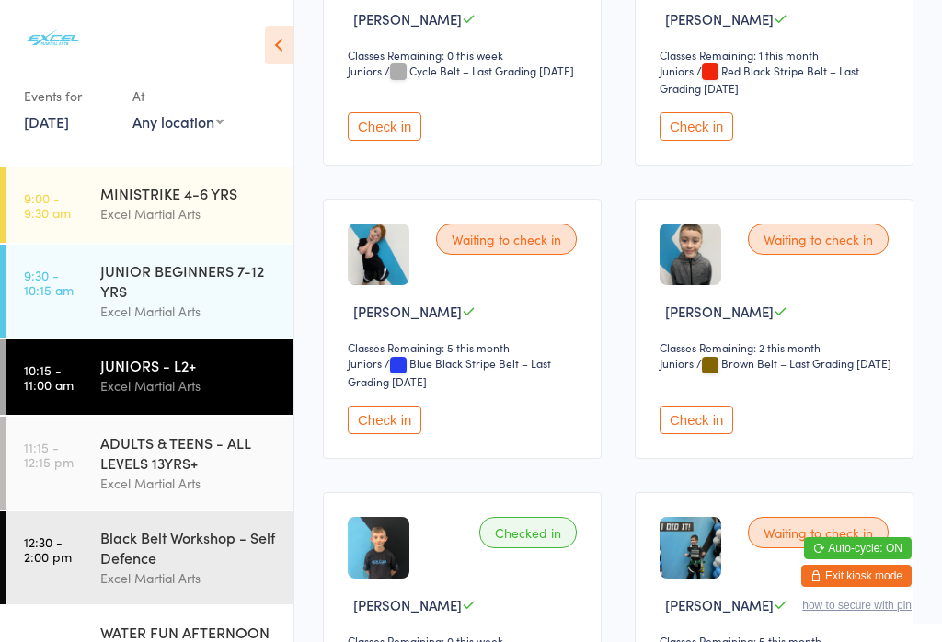
scroll to position [694, 0]
click at [375, 433] on button "Check in" at bounding box center [385, 419] width 74 height 29
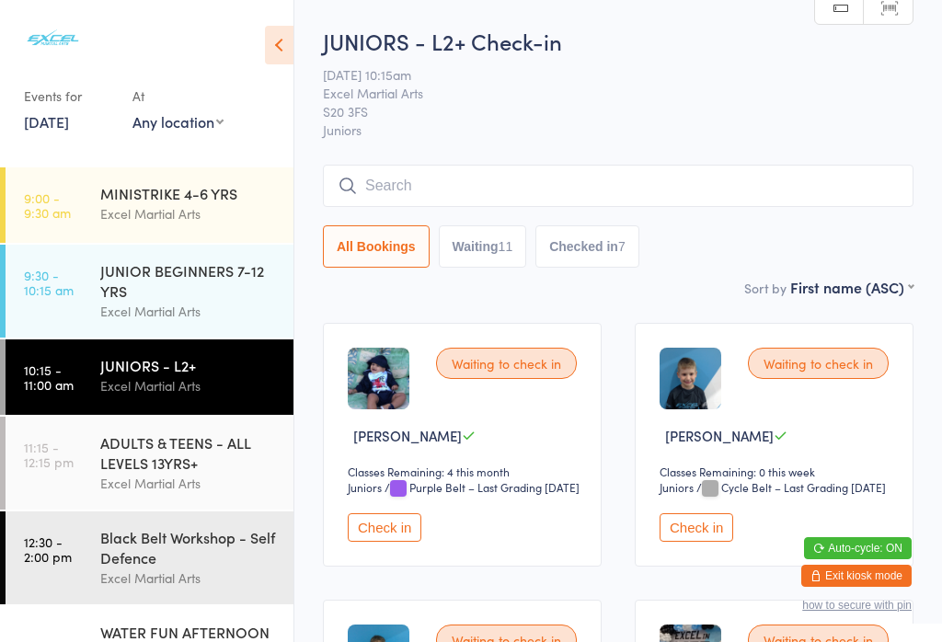
scroll to position [0, 0]
click at [581, 178] on input "search" at bounding box center [618, 186] width 590 height 42
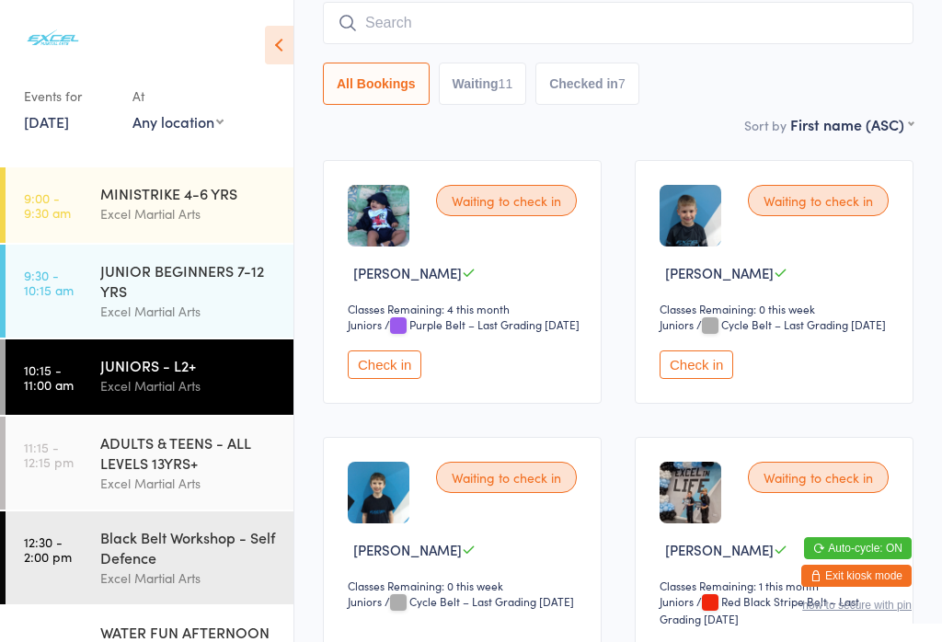
scroll to position [166, 0]
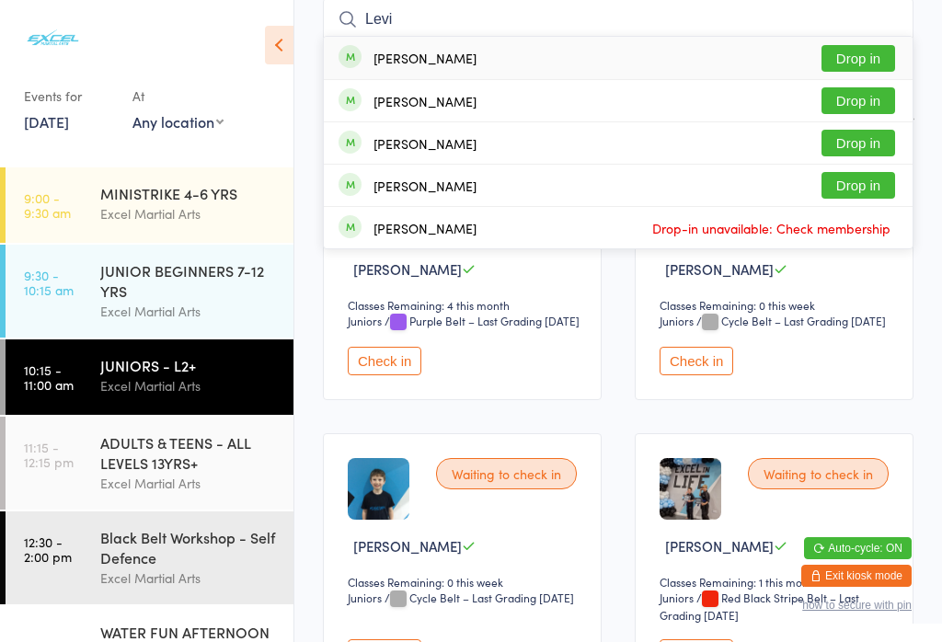
type input "Levi"
click at [497, 48] on div "[PERSON_NAME] Drop in" at bounding box center [618, 58] width 589 height 42
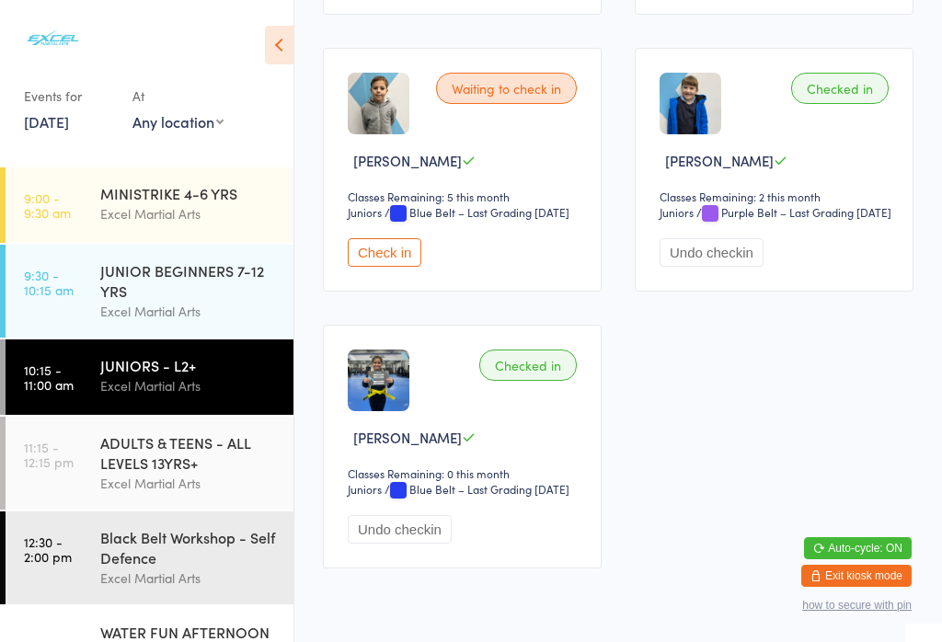
scroll to position [2571, 0]
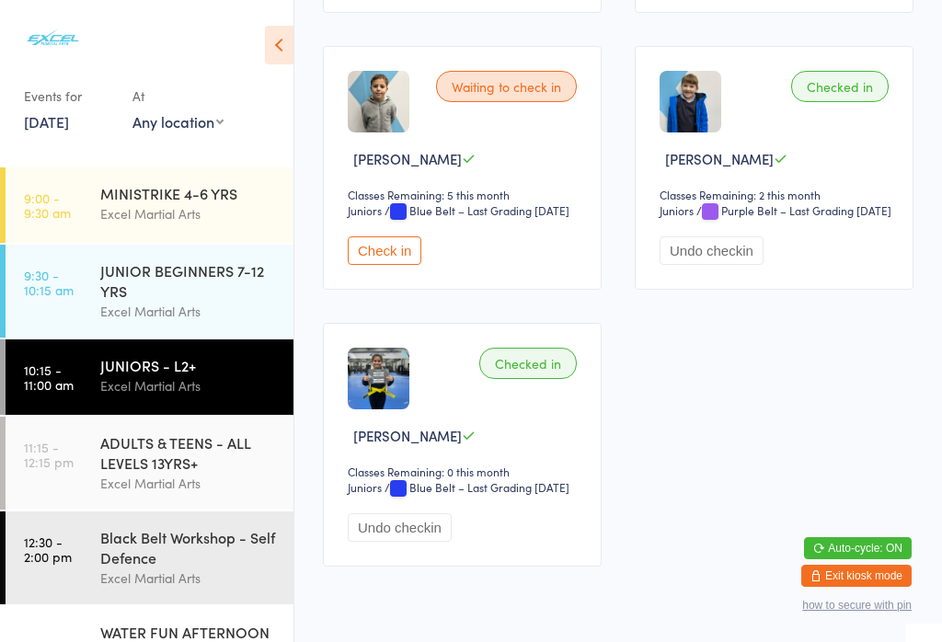
click at [403, 265] on button "Check in" at bounding box center [385, 250] width 74 height 29
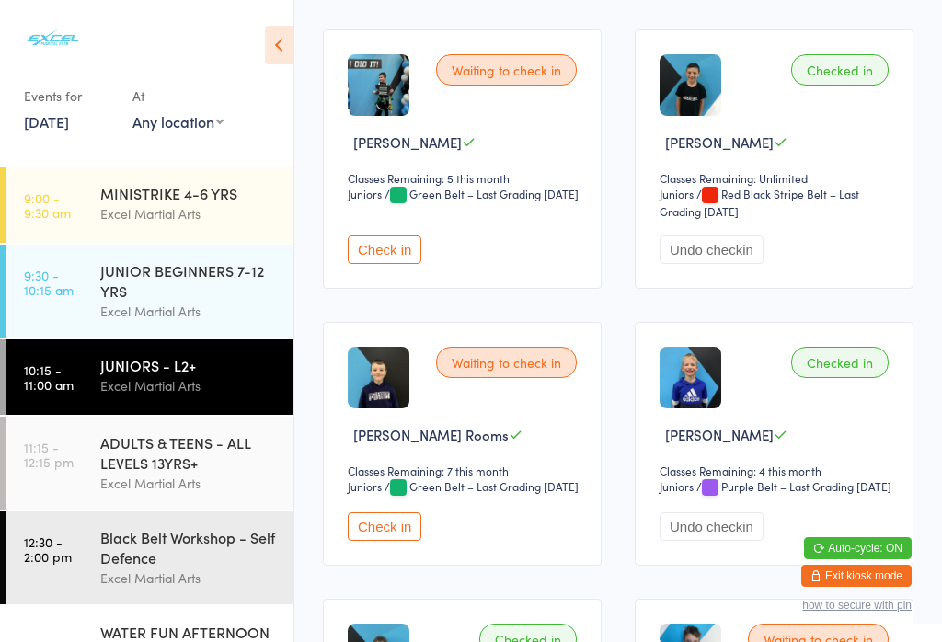
scroll to position [1432, 0]
click at [385, 265] on button "Check in" at bounding box center [385, 250] width 74 height 29
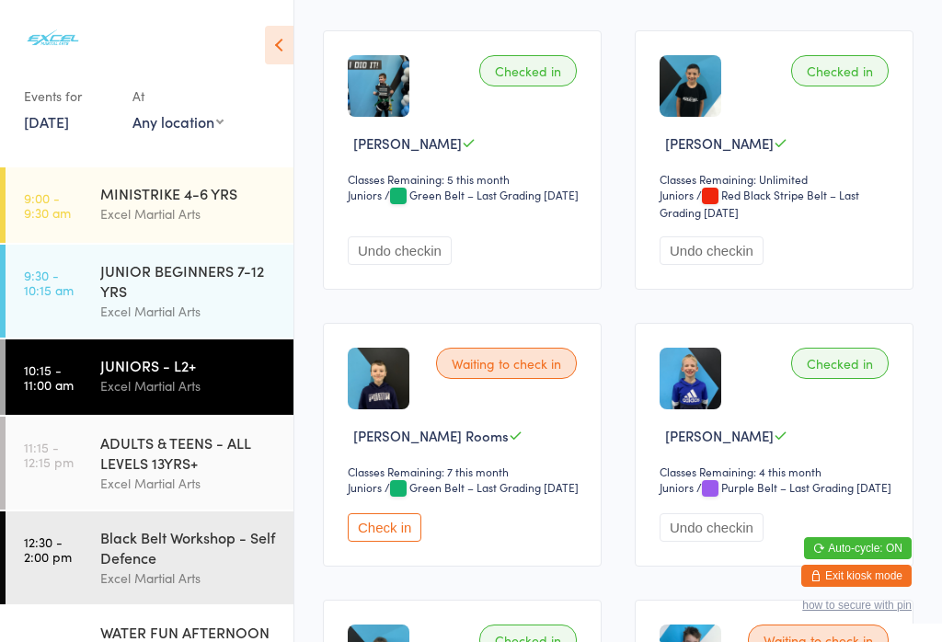
click at [104, 387] on div "Excel Martial Arts" at bounding box center [188, 385] width 177 height 21
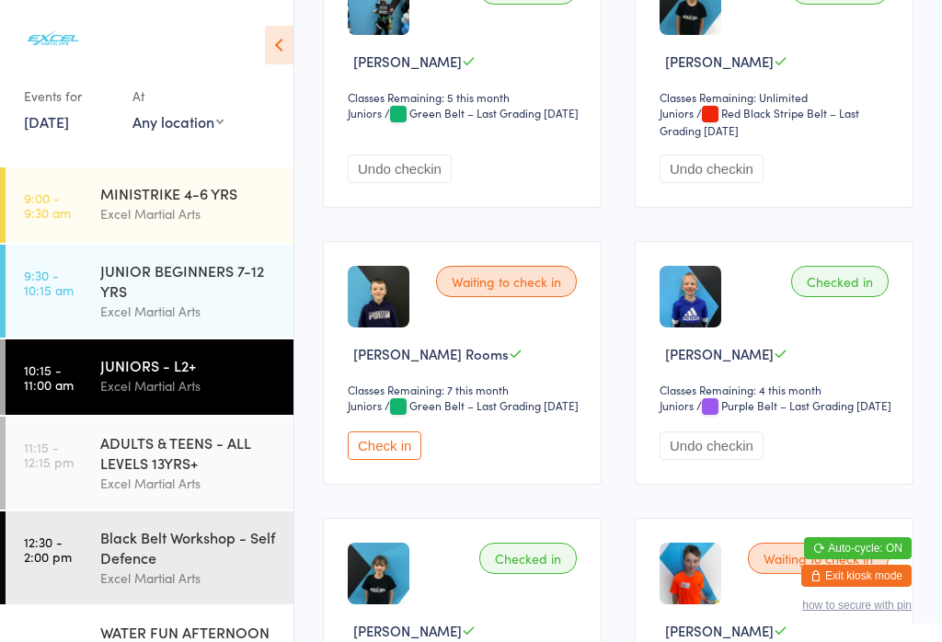
scroll to position [1514, 0]
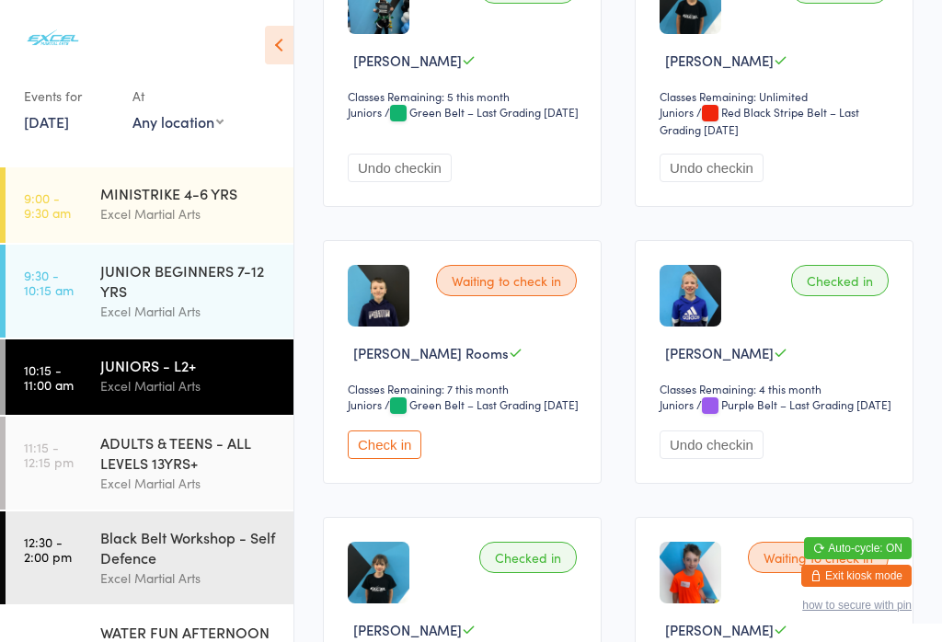
click at [406, 459] on button "Check in" at bounding box center [385, 444] width 74 height 29
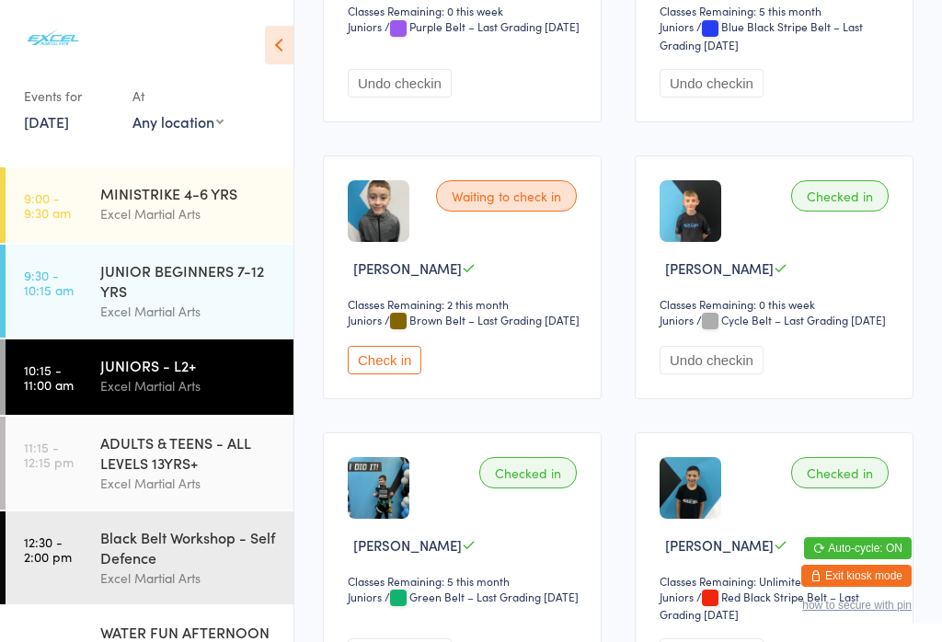
scroll to position [1021, 0]
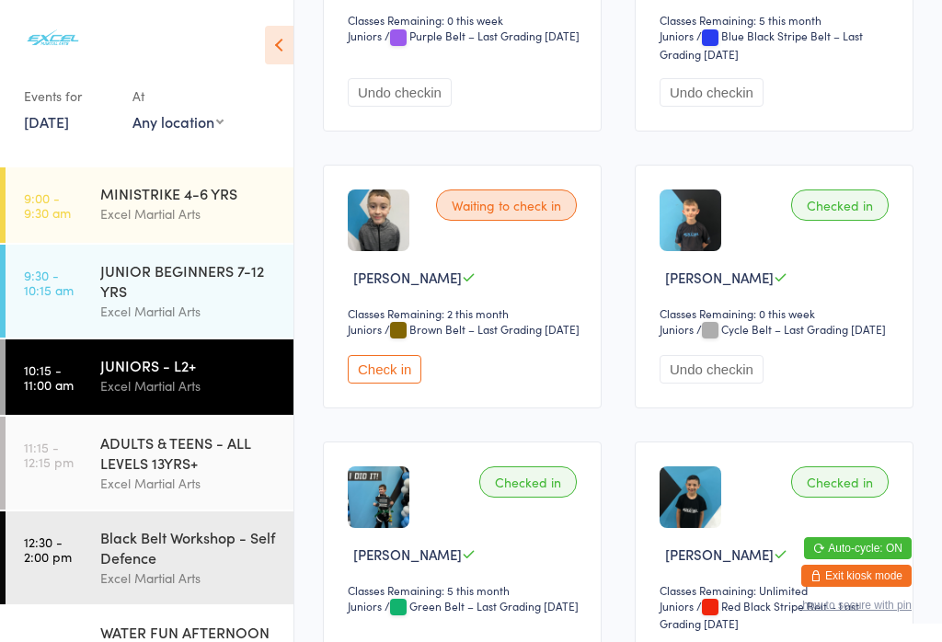
click at [390, 383] on button "Check in" at bounding box center [385, 369] width 74 height 29
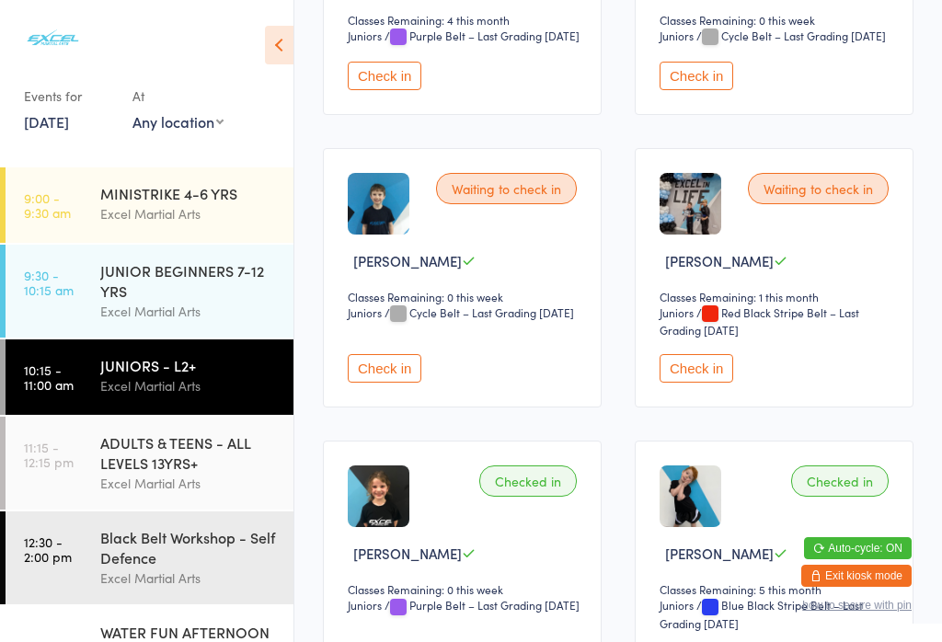
scroll to position [448, 0]
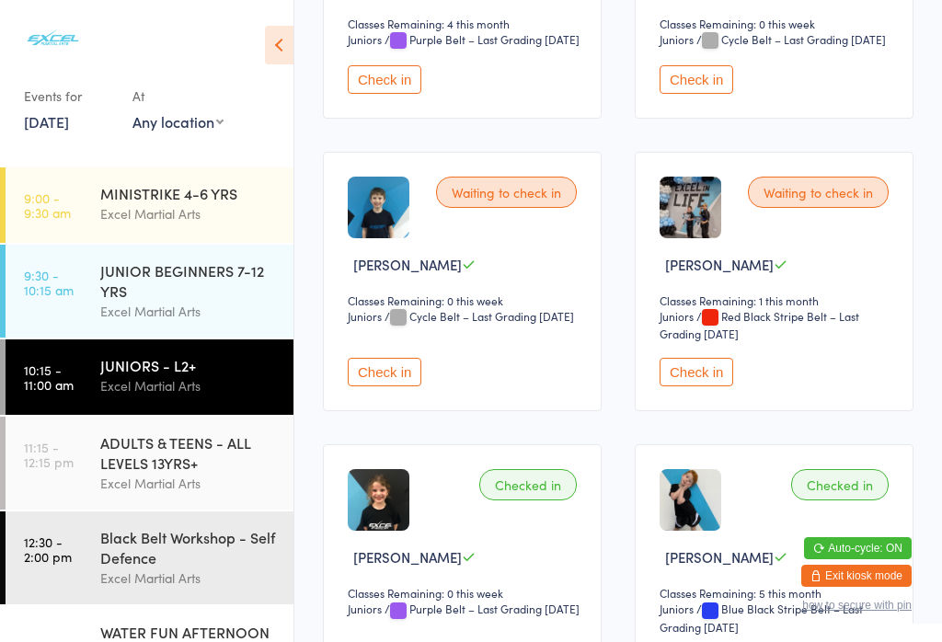
click at [686, 386] on button "Check in" at bounding box center [696, 372] width 74 height 29
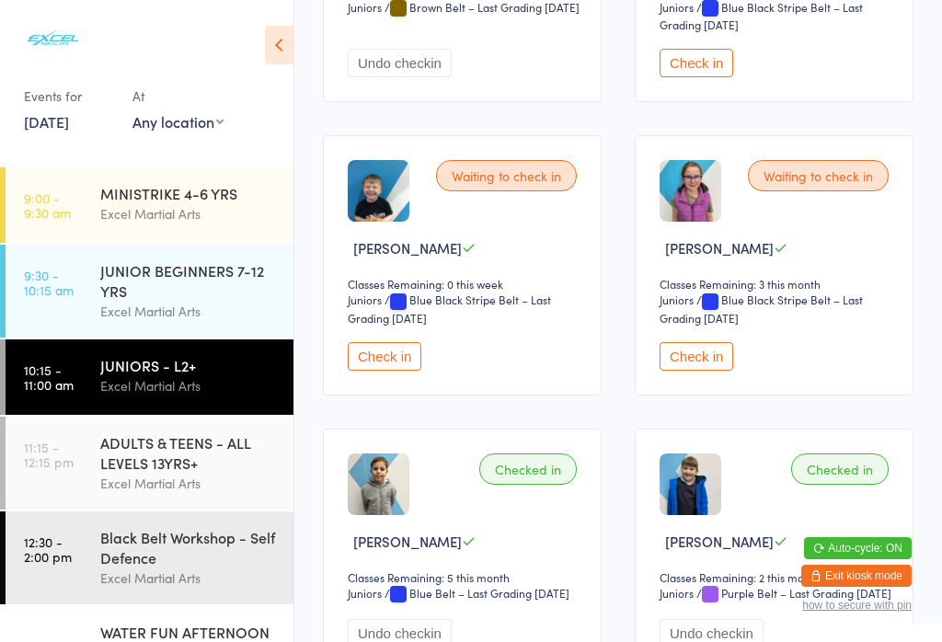
scroll to position [2188, 0]
click at [709, 371] on button "Check in" at bounding box center [696, 357] width 74 height 29
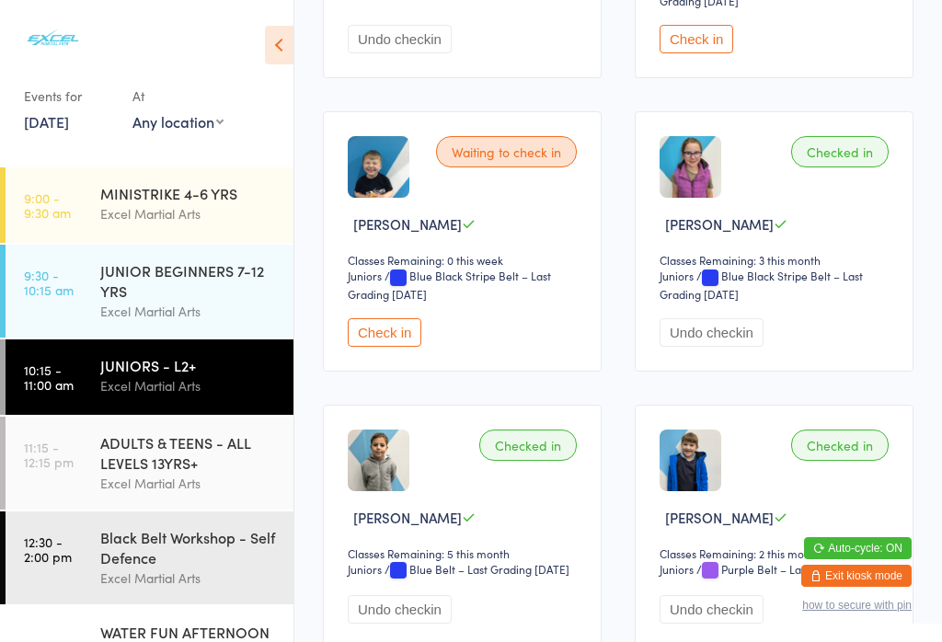
scroll to position [2211, 0]
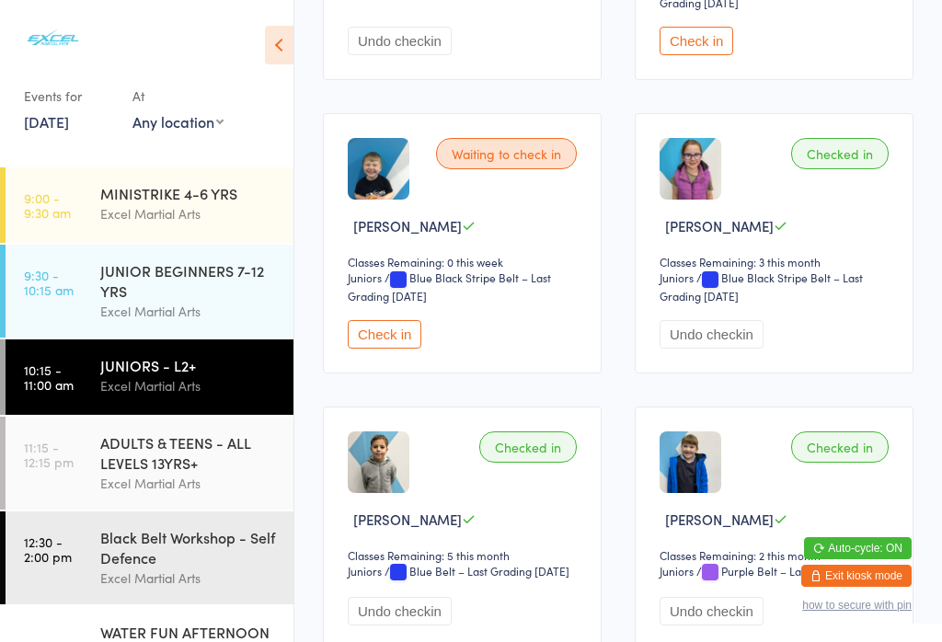
click at [394, 349] on button "Check in" at bounding box center [385, 334] width 74 height 29
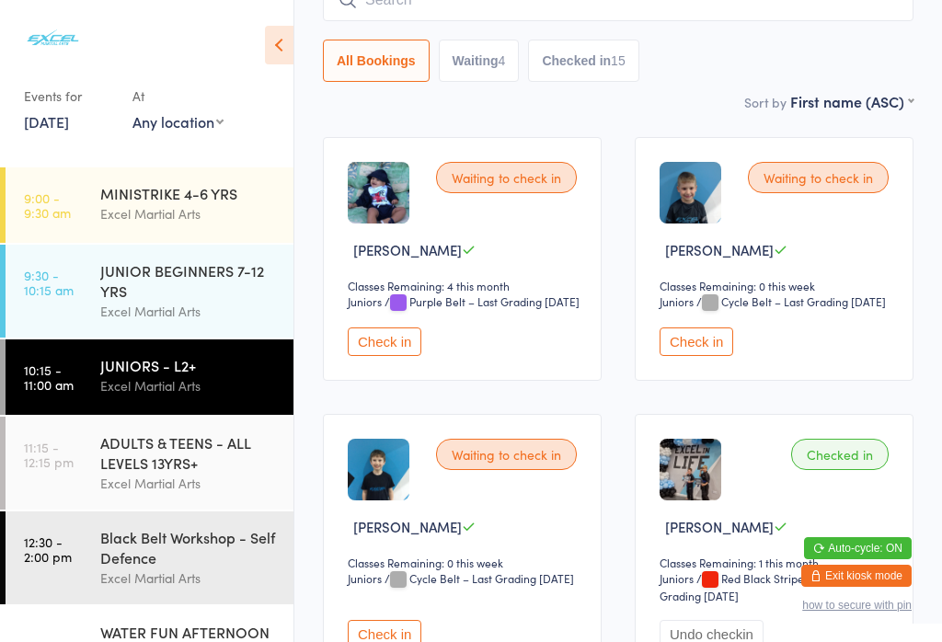
scroll to position [203, 0]
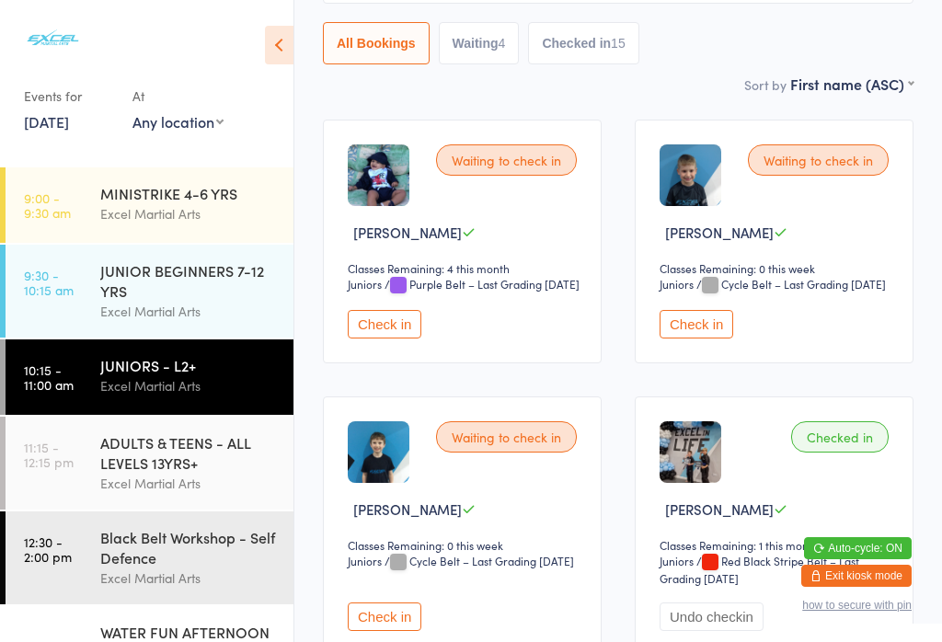
click at [374, 631] on button "Check in" at bounding box center [385, 616] width 74 height 29
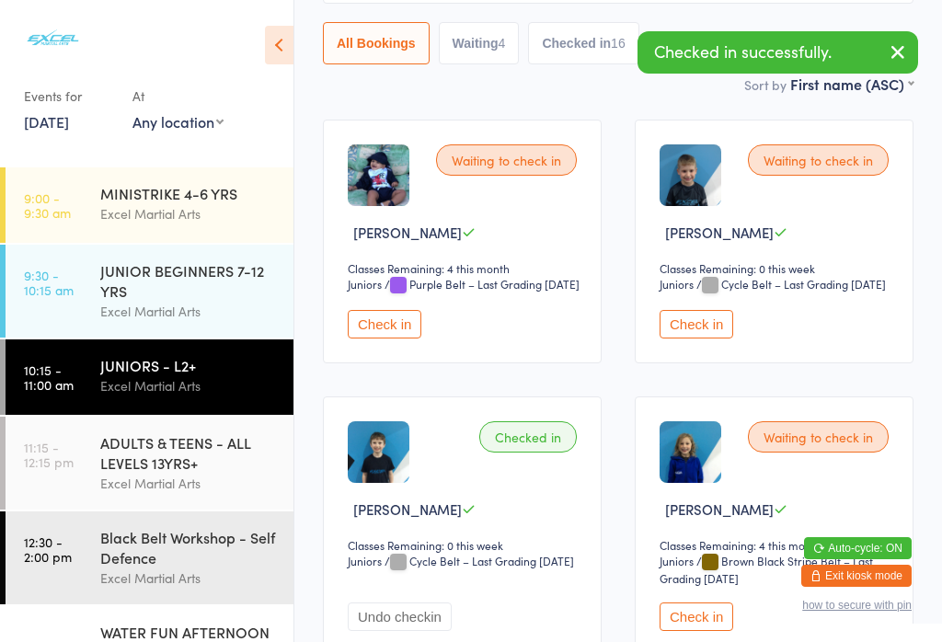
click at [690, 338] on button "Check in" at bounding box center [696, 324] width 74 height 29
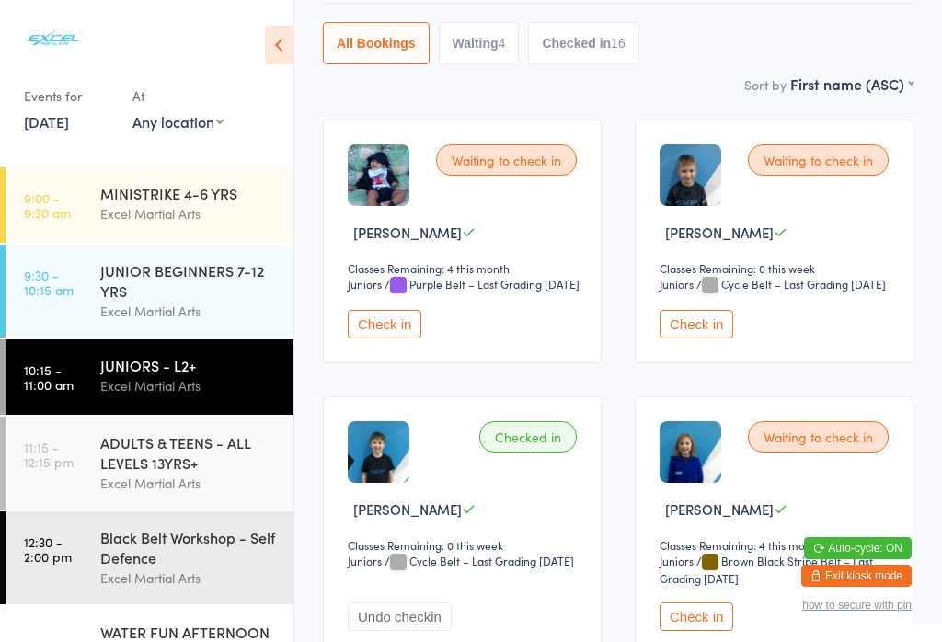
click at [724, 338] on button "Check in" at bounding box center [696, 324] width 74 height 29
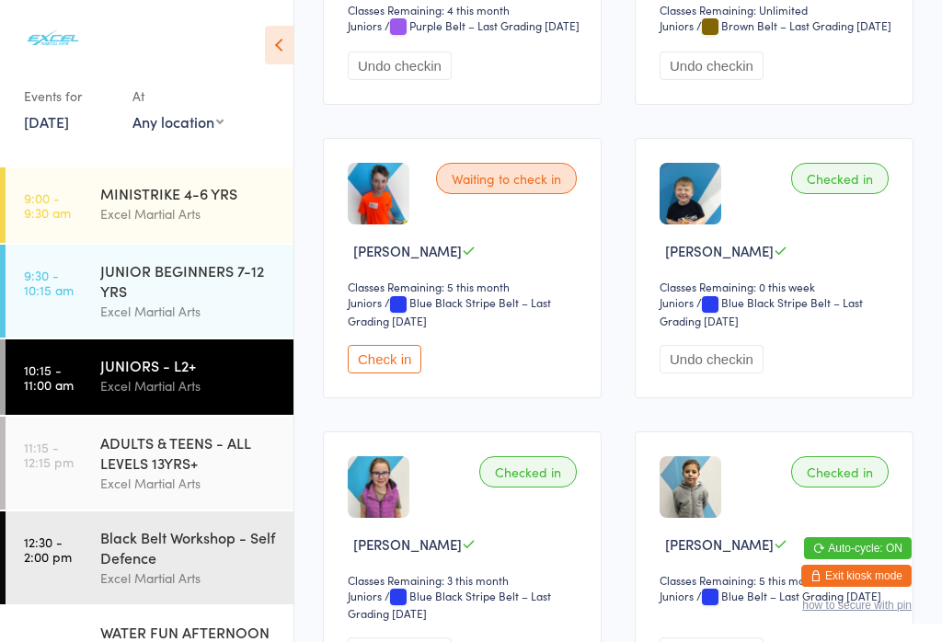
scroll to position [2213, 0]
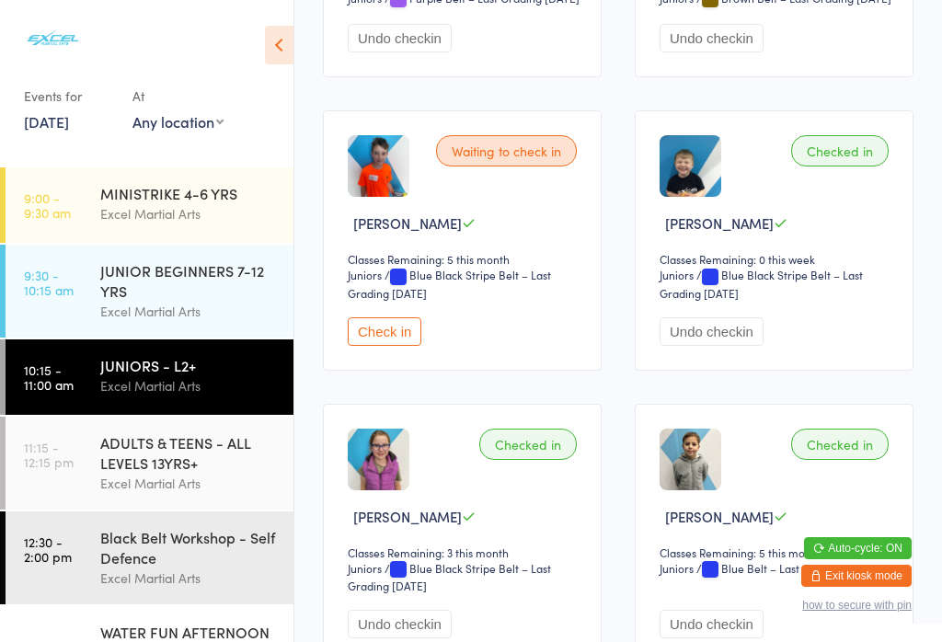
click at [413, 346] on button "Check in" at bounding box center [385, 331] width 74 height 29
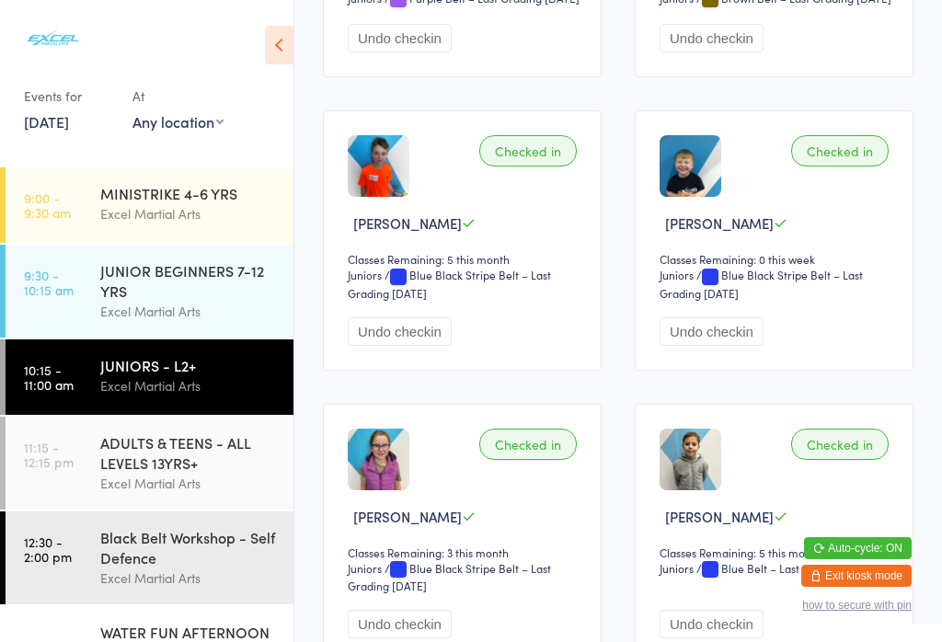
click at [137, 473] on div "ADULTS & TEENS - ALL LEVELS 13YRS+" at bounding box center [188, 452] width 177 height 40
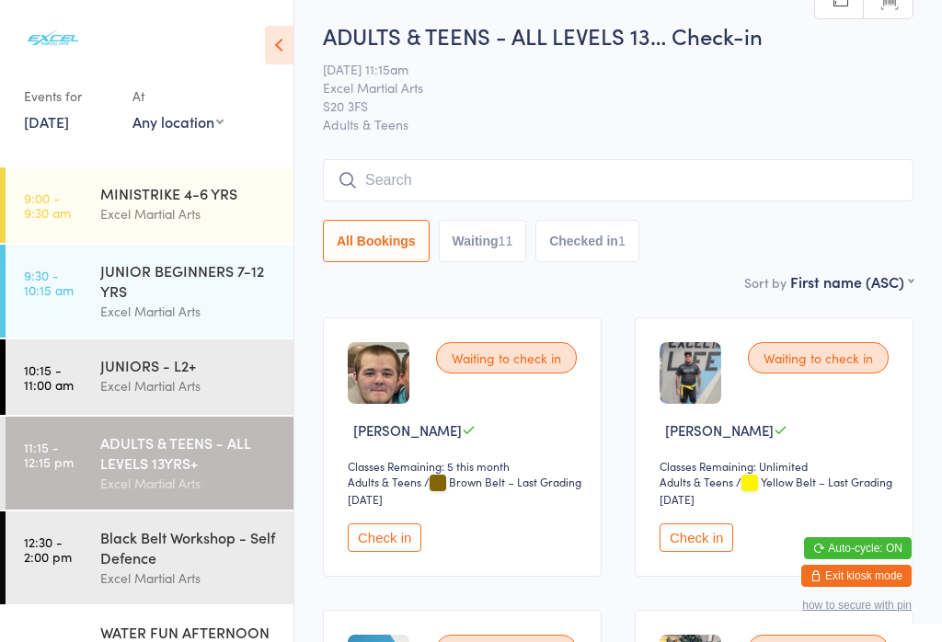
scroll to position [6, 0]
click at [683, 535] on button "Check in" at bounding box center [696, 536] width 74 height 29
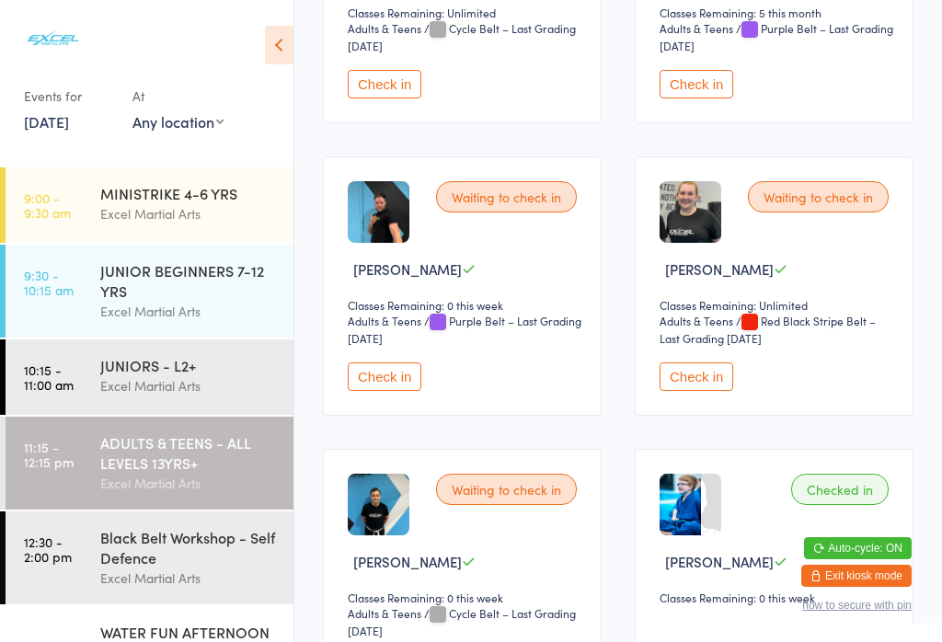
scroll to position [1354, 0]
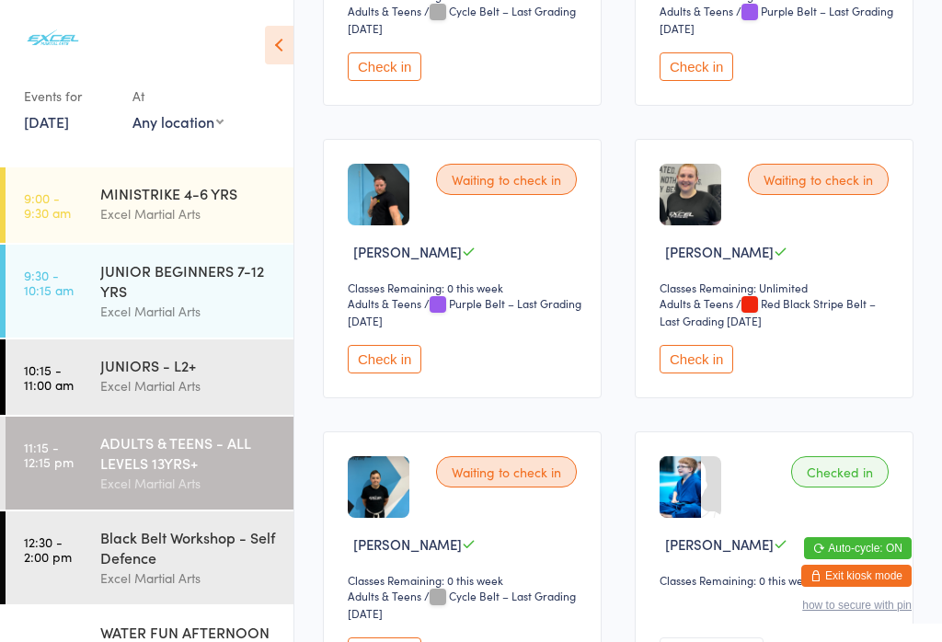
click at [404, 373] on button "Check in" at bounding box center [385, 359] width 74 height 29
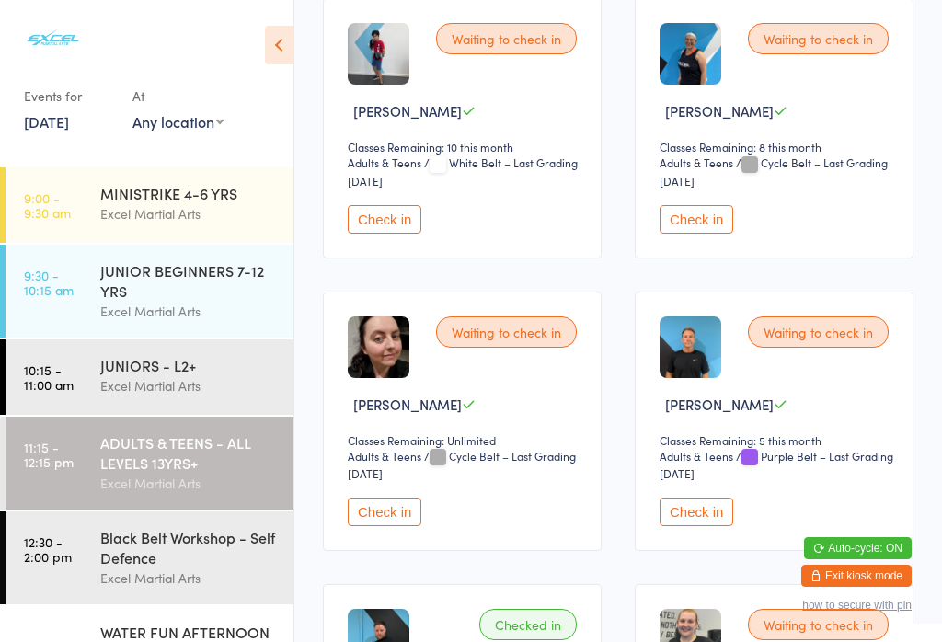
scroll to position [919, 0]
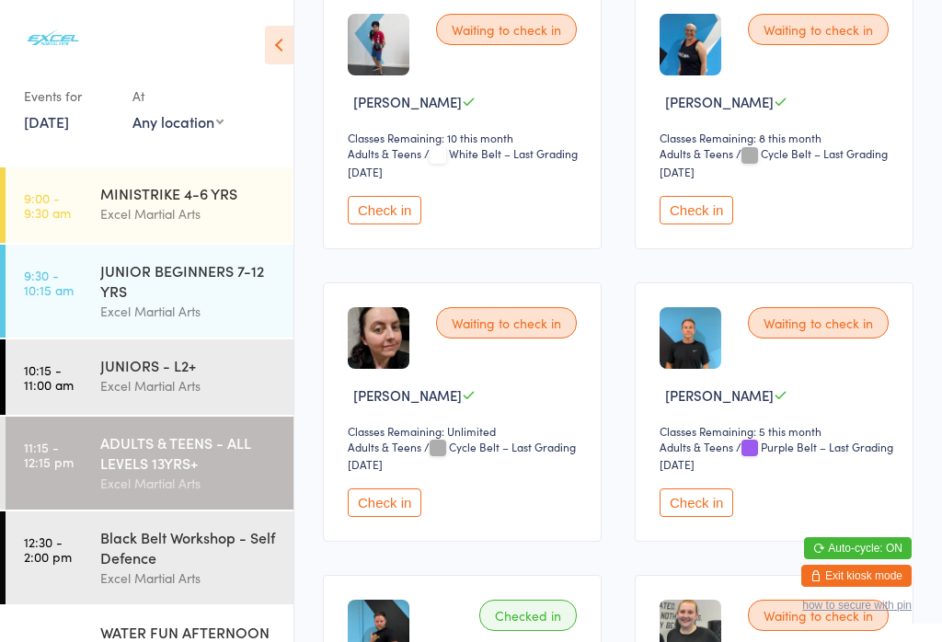
click at [705, 517] on button "Check in" at bounding box center [696, 502] width 74 height 29
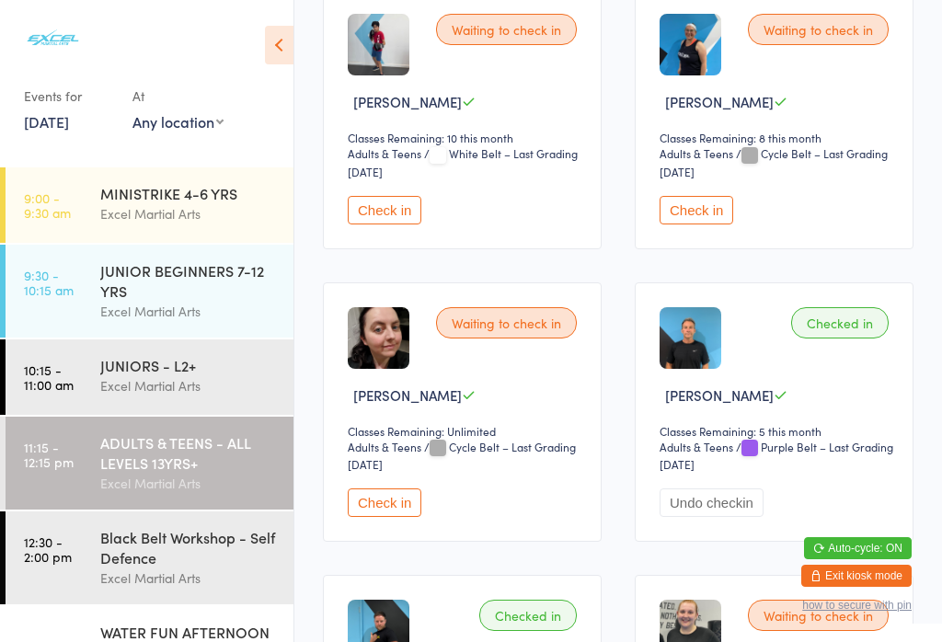
click at [125, 375] on div "JUNIORS - L2+" at bounding box center [188, 365] width 177 height 20
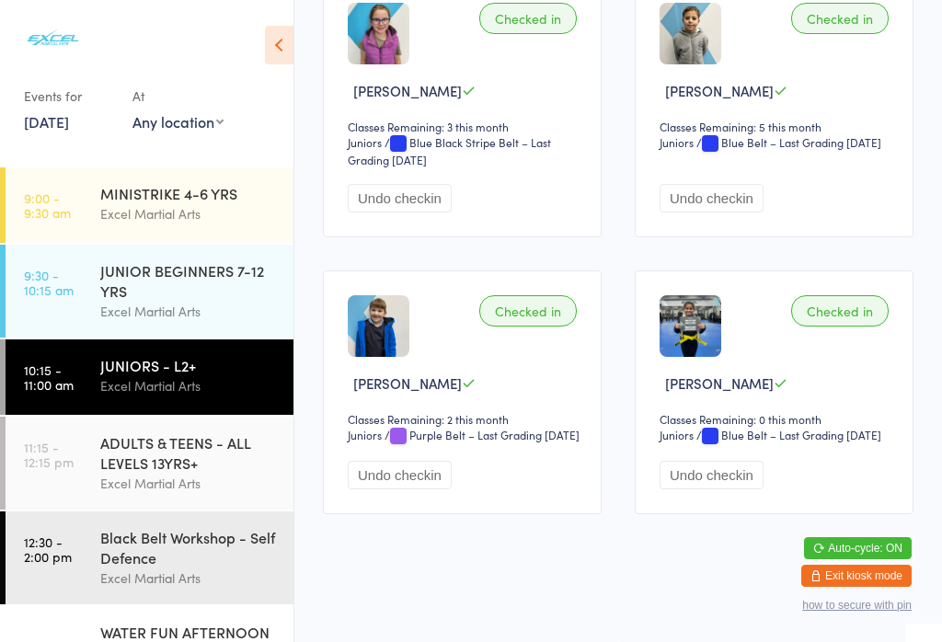
scroll to position [2746, 0]
click at [729, 489] on button "Undo checkin" at bounding box center [711, 475] width 104 height 29
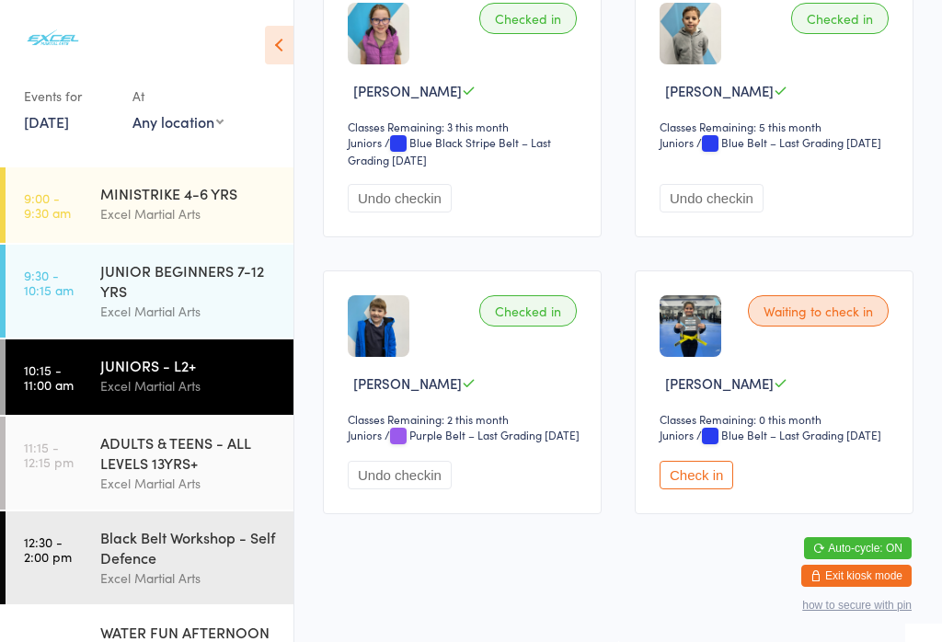
click at [241, 465] on div "ADULTS & TEENS - ALL LEVELS 13YRS+" at bounding box center [188, 452] width 177 height 40
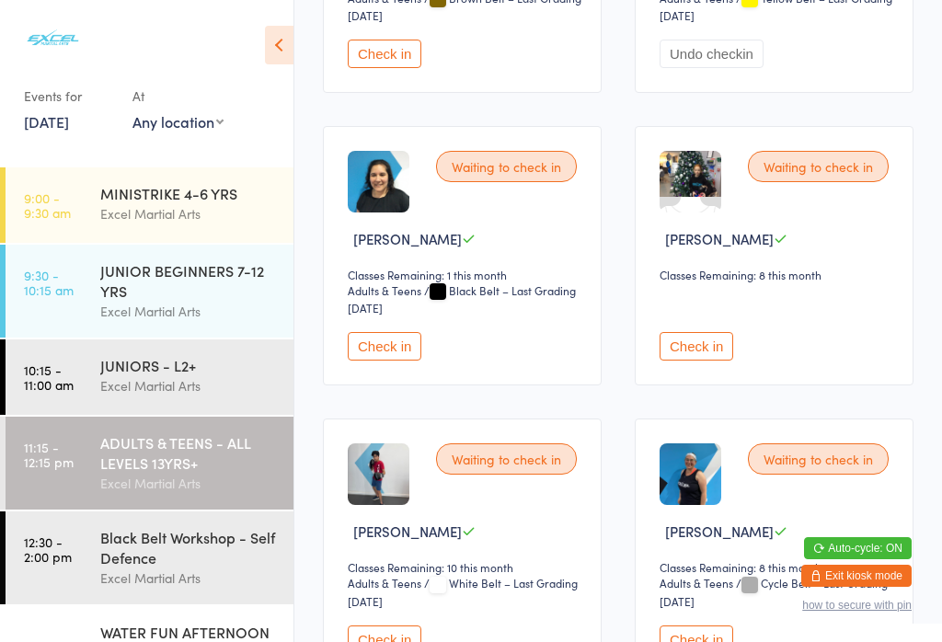
scroll to position [519, 0]
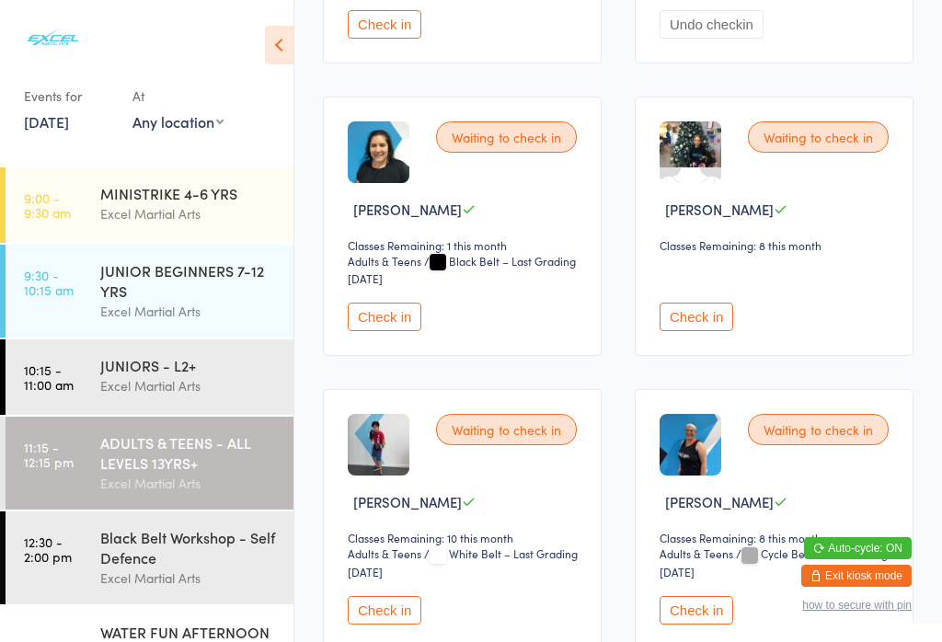
click at [405, 331] on button "Check in" at bounding box center [385, 317] width 74 height 29
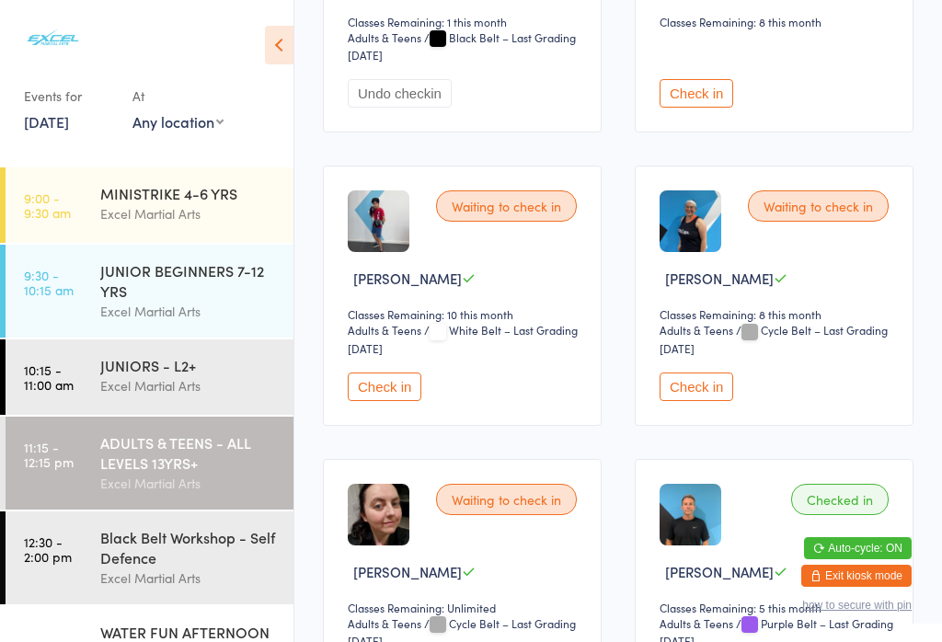
scroll to position [747, 0]
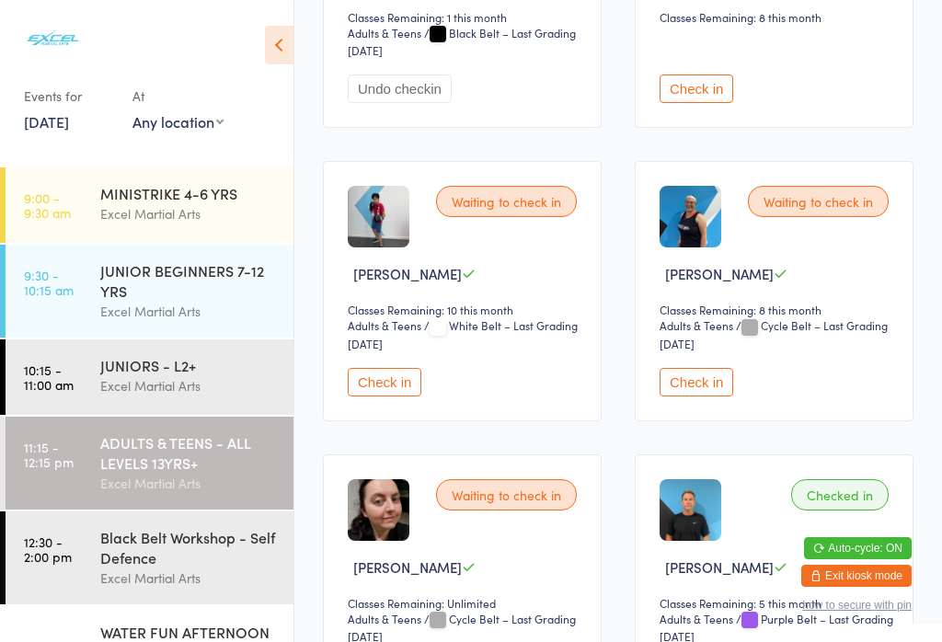
click at [243, 581] on div "Excel Martial Arts" at bounding box center [188, 577] width 177 height 21
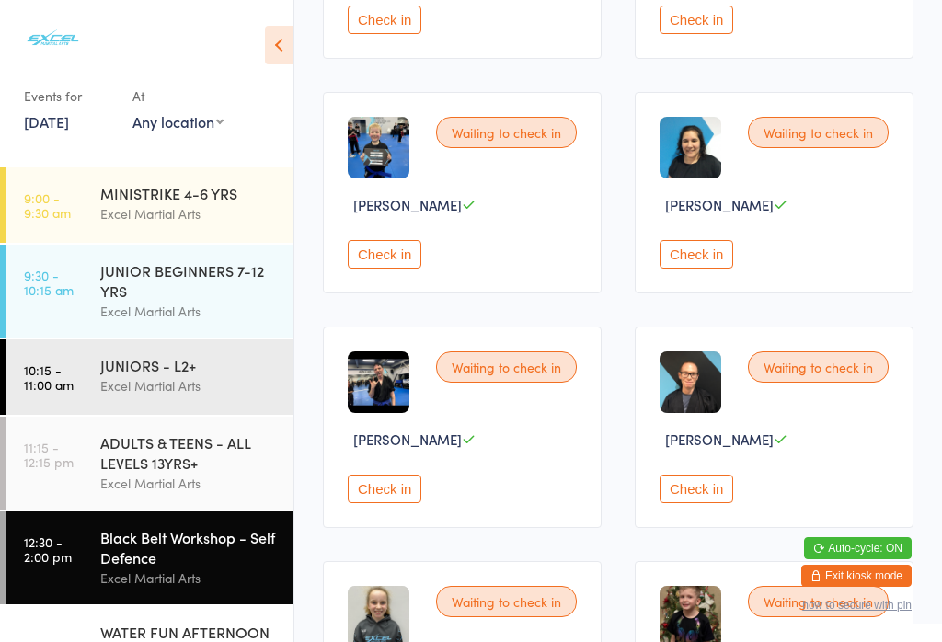
scroll to position [683, 0]
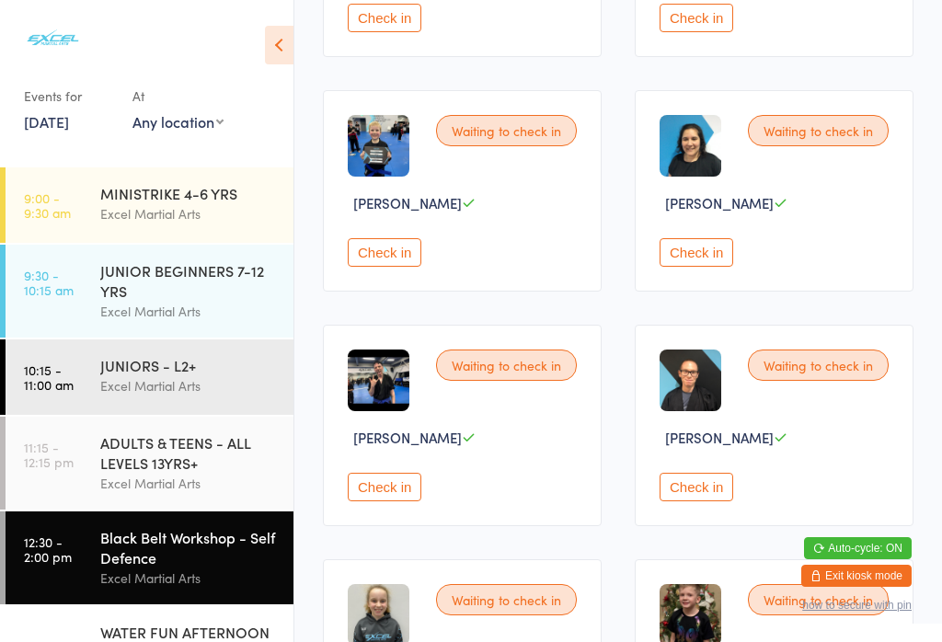
click at [715, 267] on button "Check in" at bounding box center [696, 252] width 74 height 29
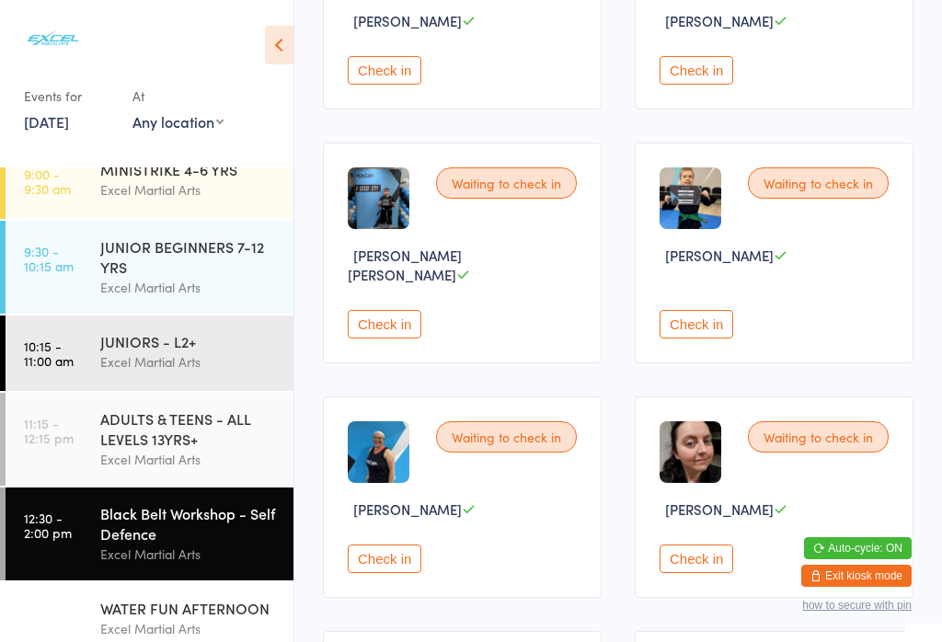
scroll to position [0, 0]
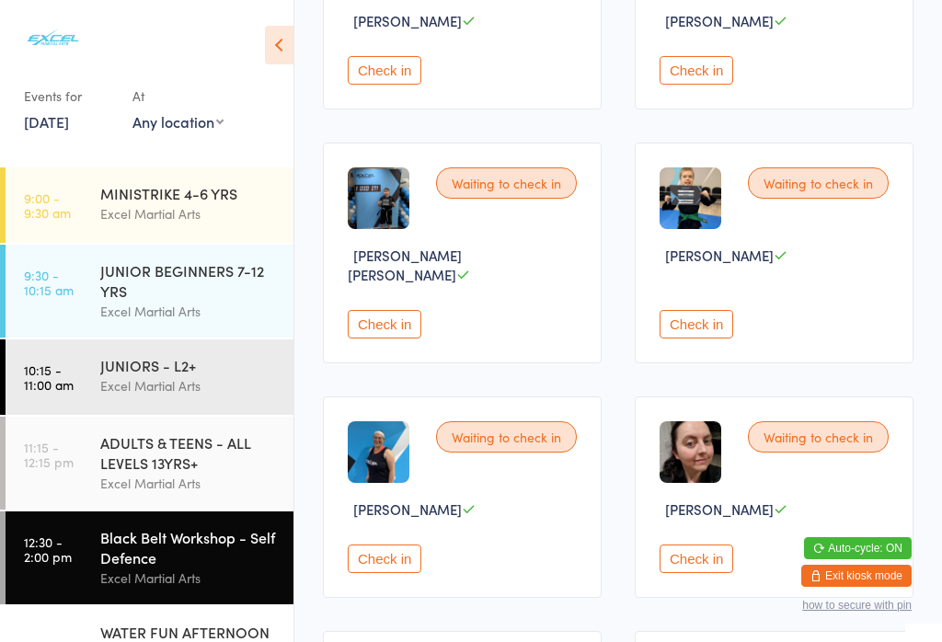
click at [169, 460] on div "ADULTS & TEENS - ALL LEVELS 13YRS+" at bounding box center [188, 452] width 177 height 40
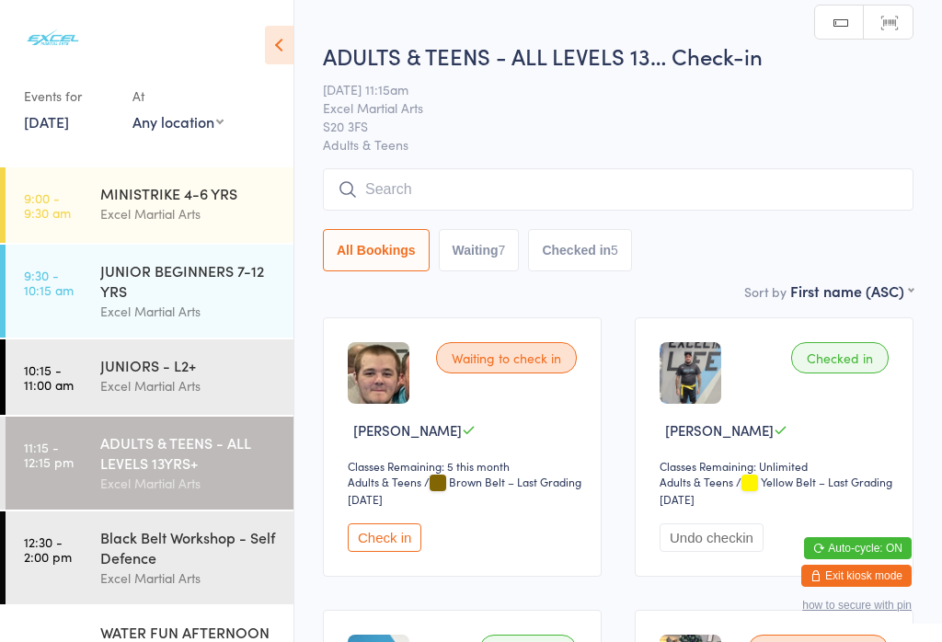
scroll to position [114, 0]
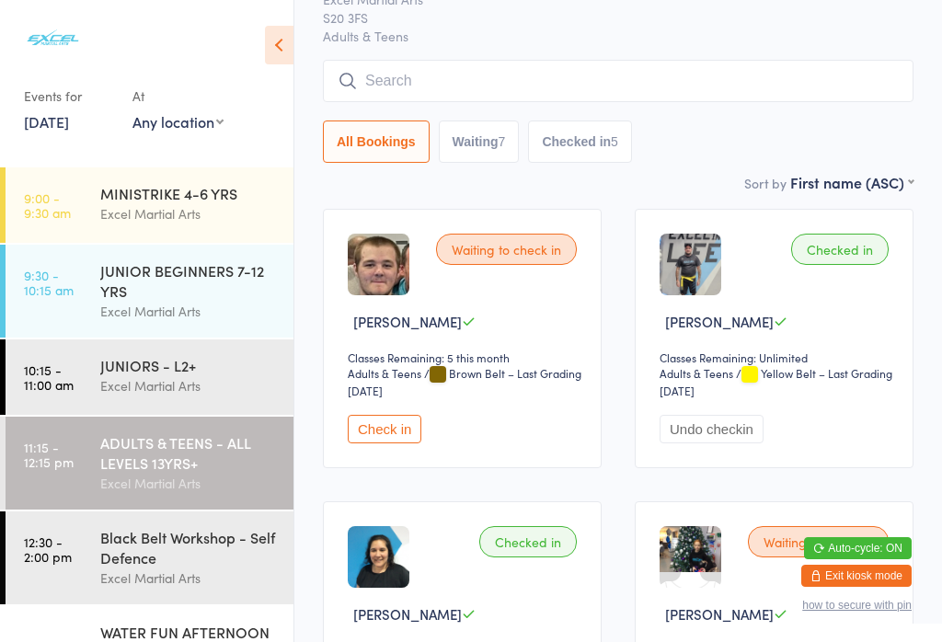
click at [398, 433] on button "Check in" at bounding box center [385, 429] width 74 height 29
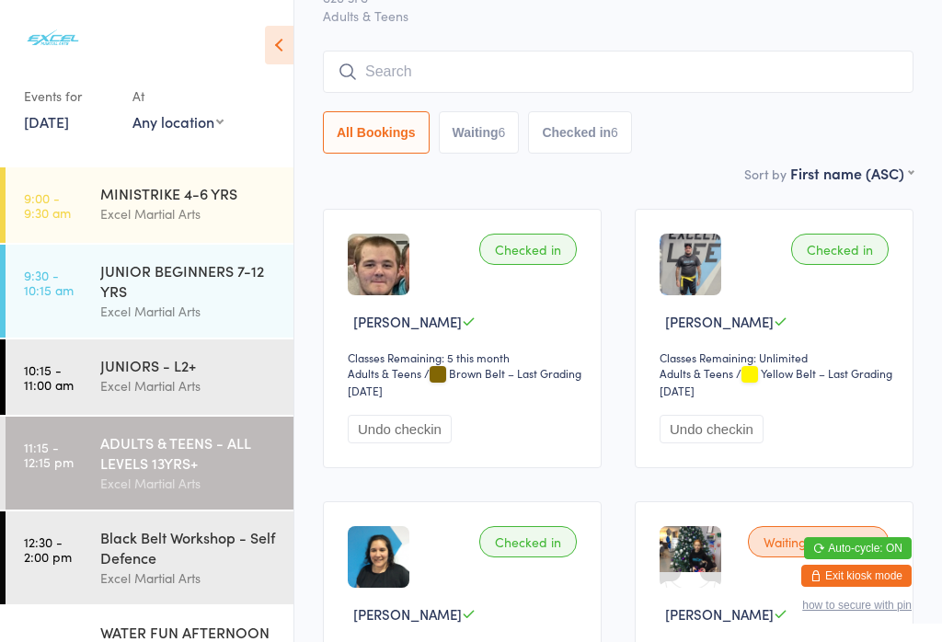
click at [64, 379] on time "10:15 - 11:00 am" at bounding box center [49, 376] width 50 height 29
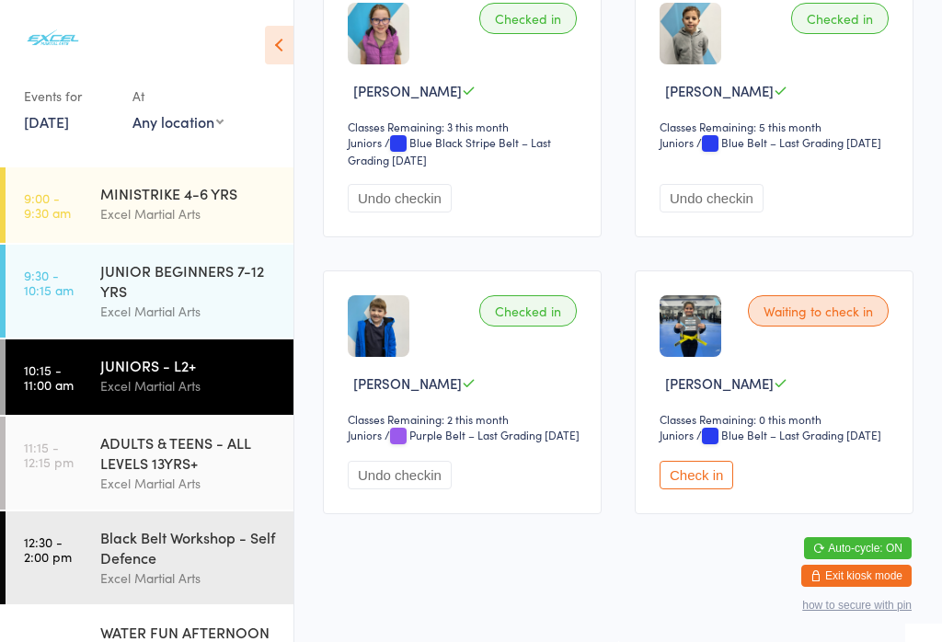
scroll to position [2746, 0]
click at [396, 489] on button "Undo checkin" at bounding box center [400, 475] width 104 height 29
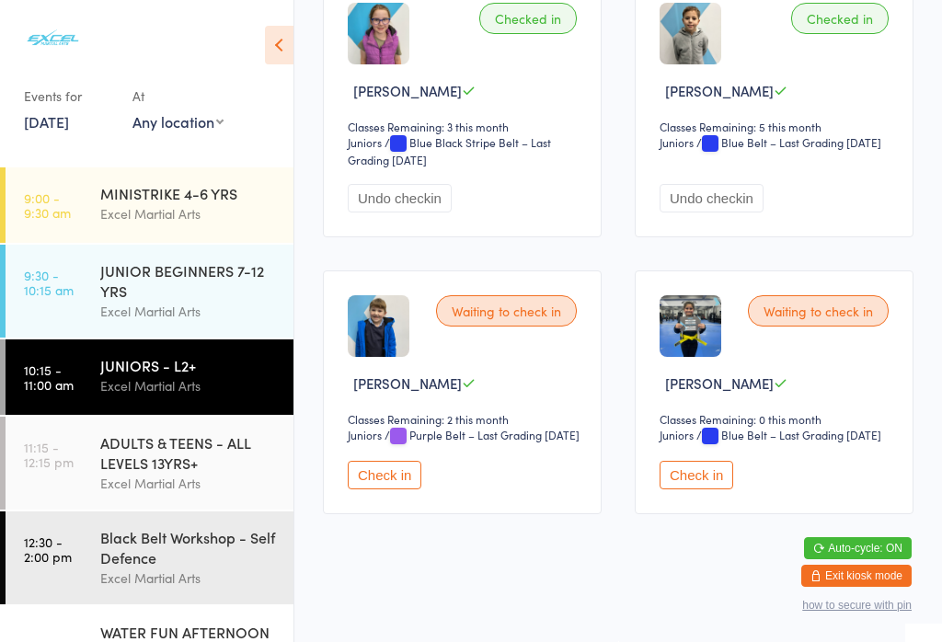
click at [87, 482] on link "11:15 - 12:15 pm ADULTS & TEENS - ALL LEVELS 13YRS+ Excel Martial Arts" at bounding box center [150, 463] width 288 height 93
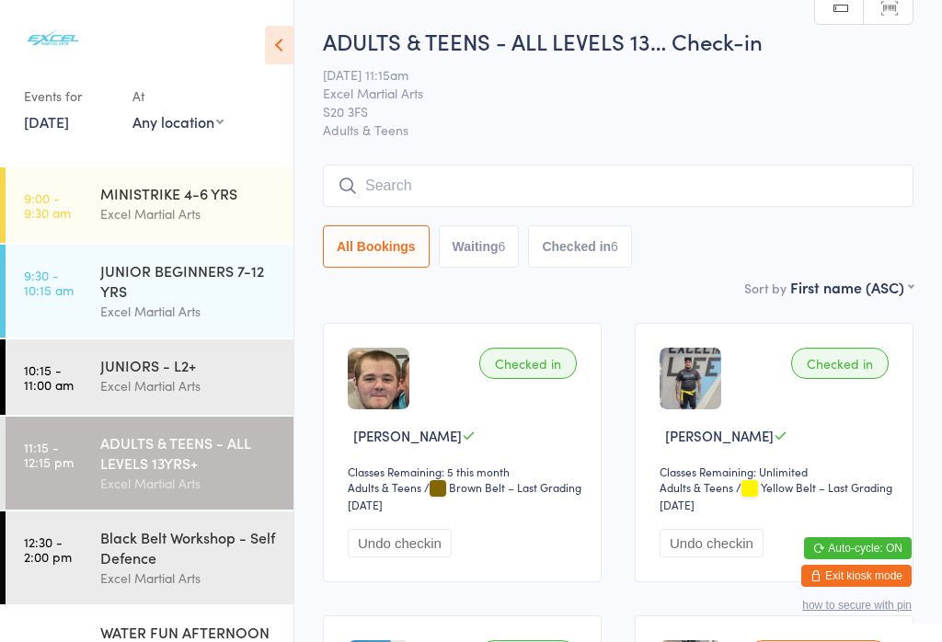
click at [174, 564] on div "Black Belt Workshop - Self Defence" at bounding box center [188, 547] width 177 height 40
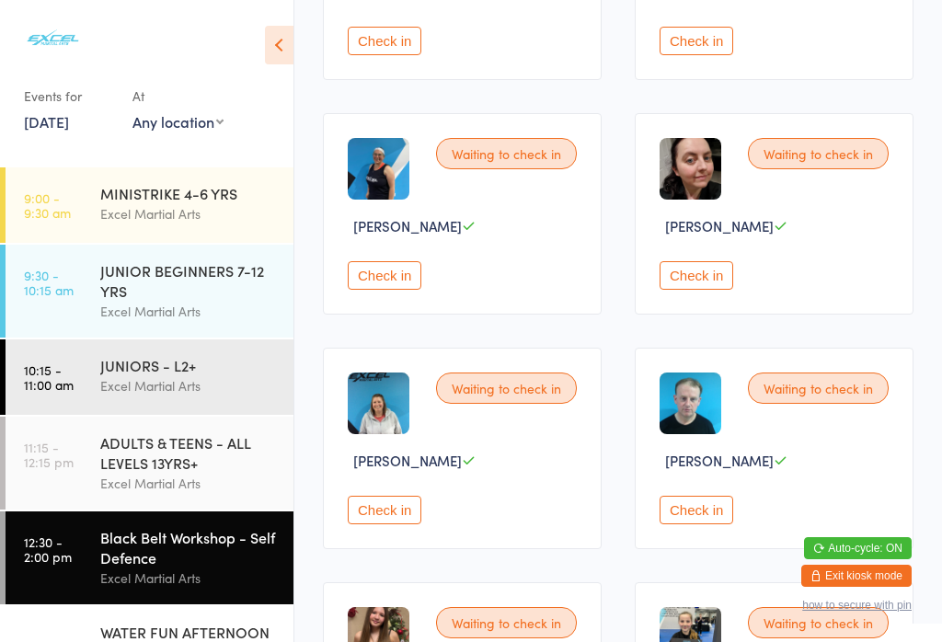
scroll to position [1891, 0]
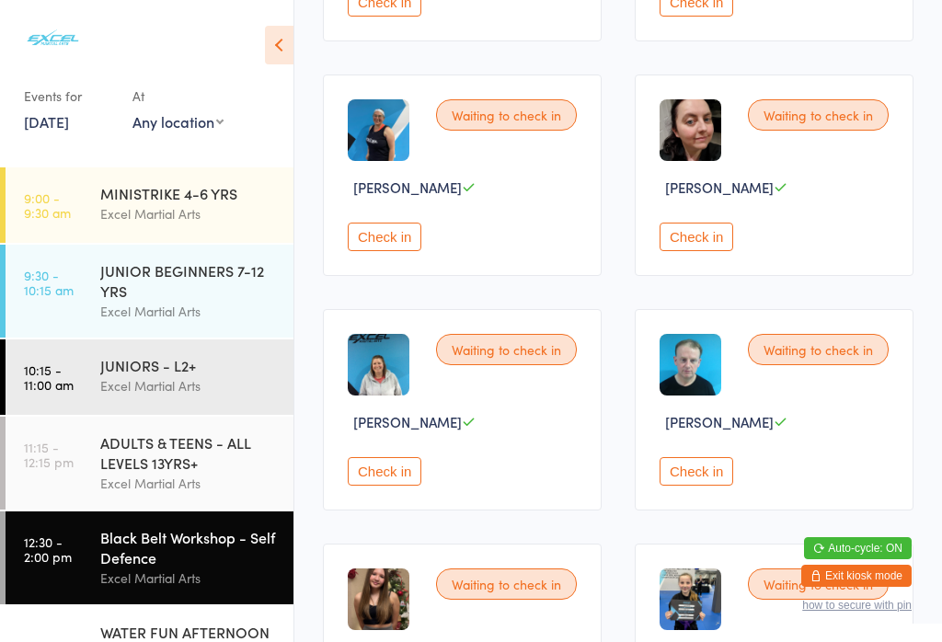
click at [166, 455] on div "ADULTS & TEENS - ALL LEVELS 13YRS+" at bounding box center [188, 452] width 177 height 40
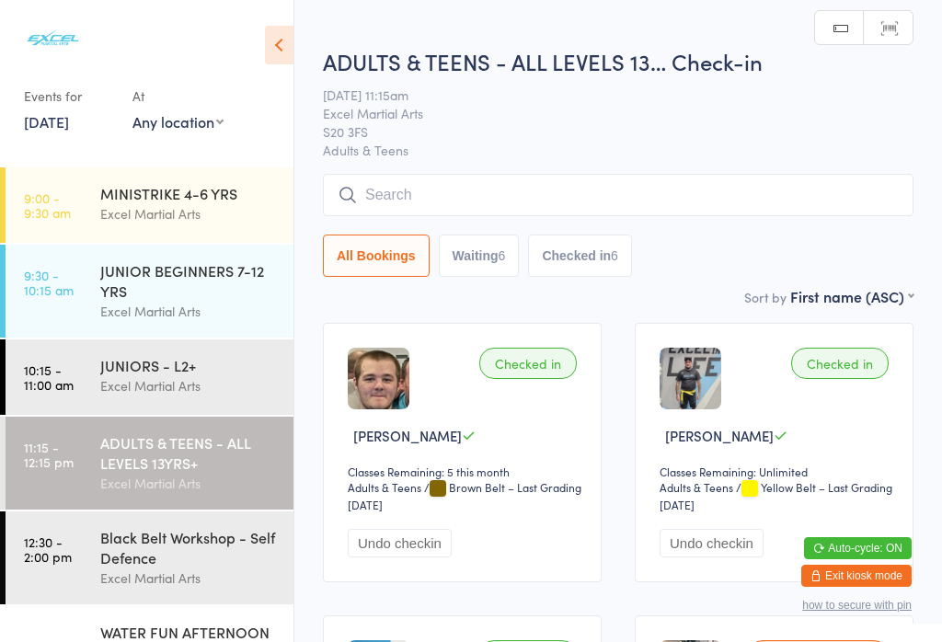
scroll to position [276, 0]
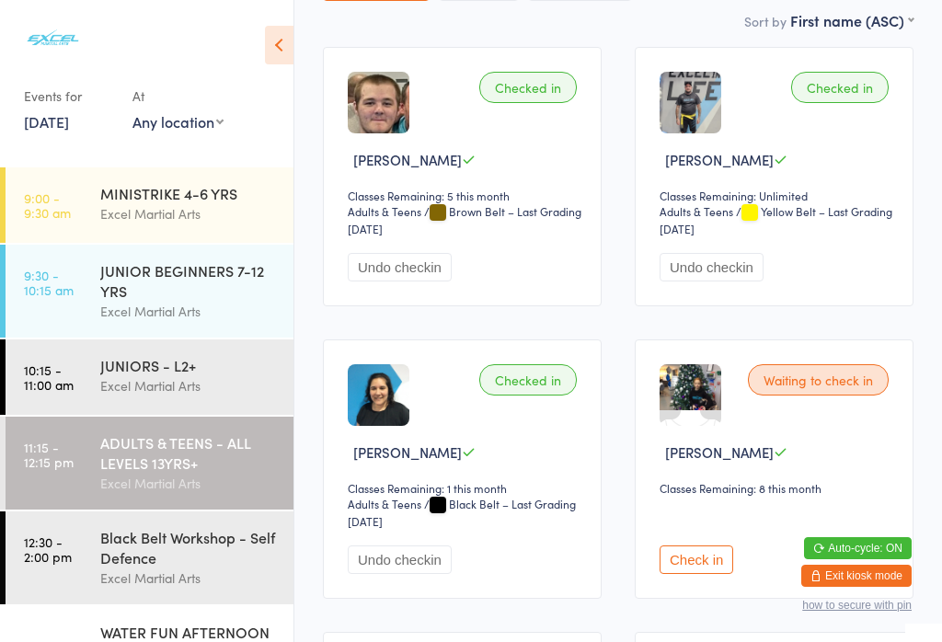
click at [708, 565] on button "Check in" at bounding box center [696, 559] width 74 height 29
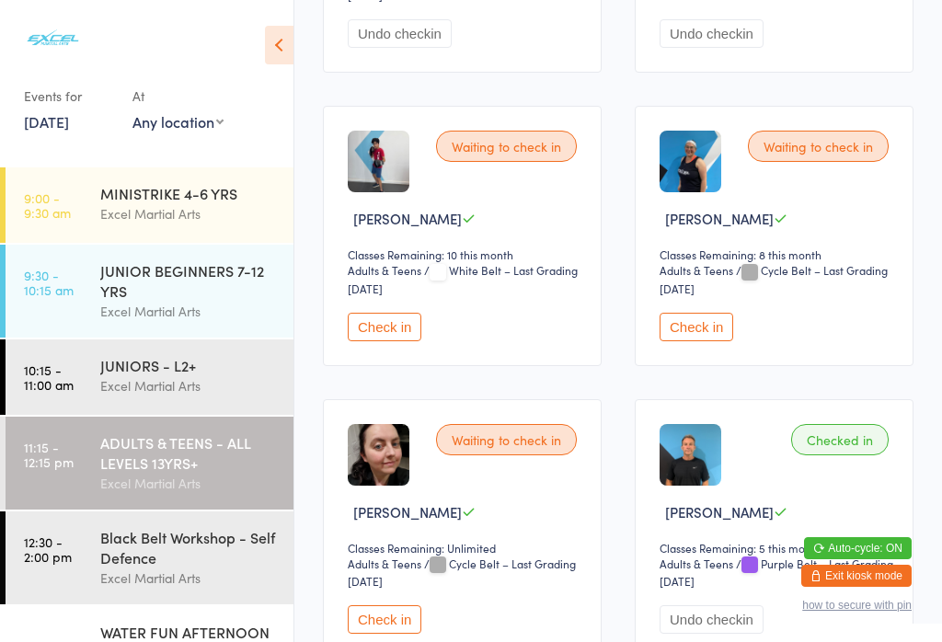
scroll to position [800, 0]
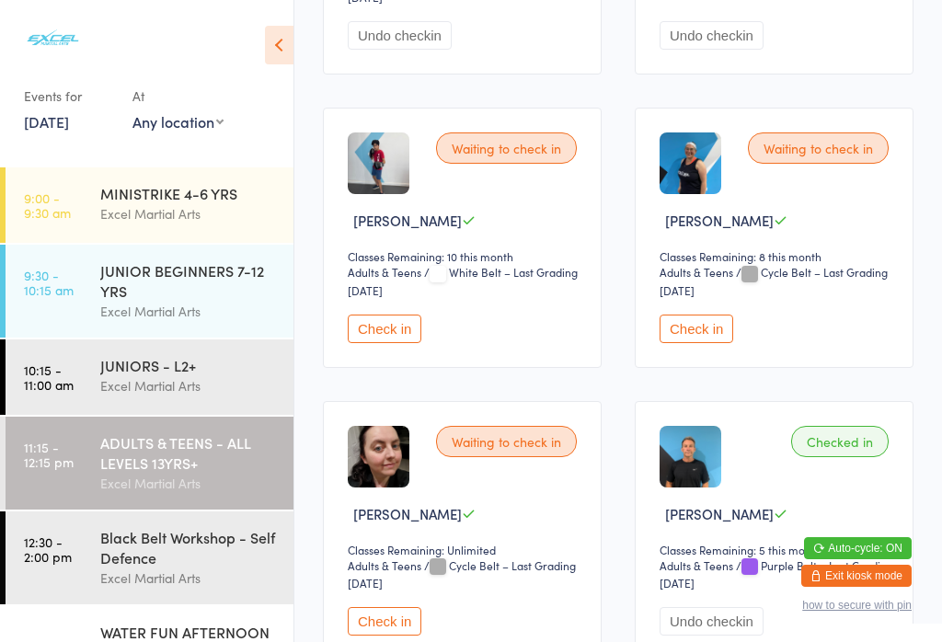
click at [706, 343] on button "Check in" at bounding box center [696, 328] width 74 height 29
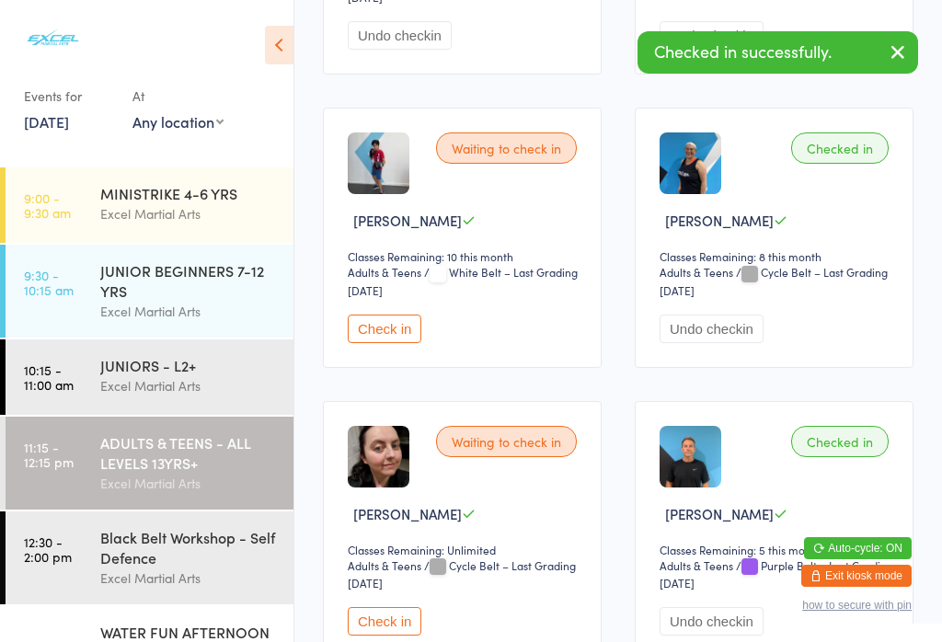
click at [204, 567] on div "Black Belt Workshop - Self Defence" at bounding box center [188, 547] width 177 height 40
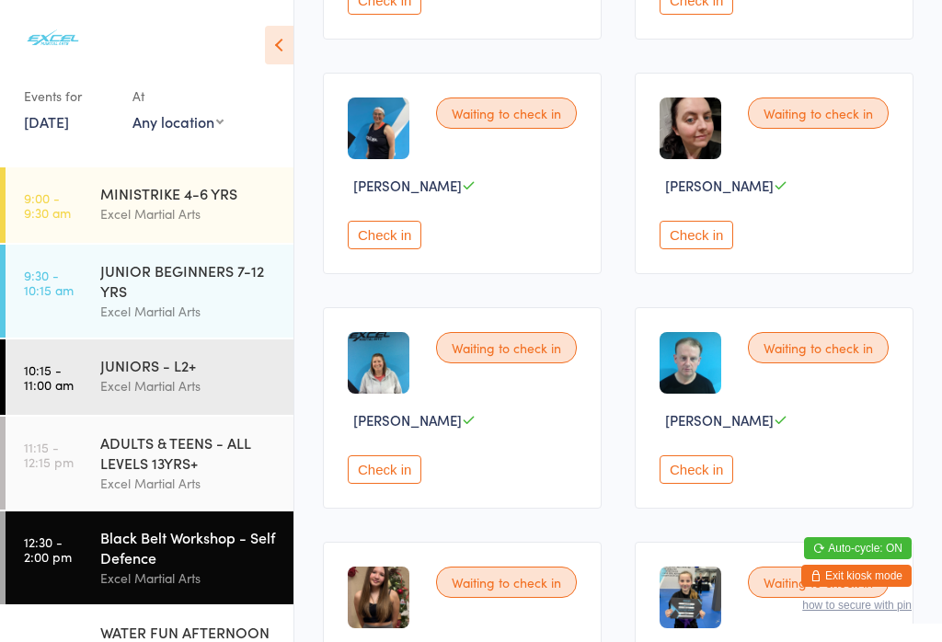
scroll to position [1943, 0]
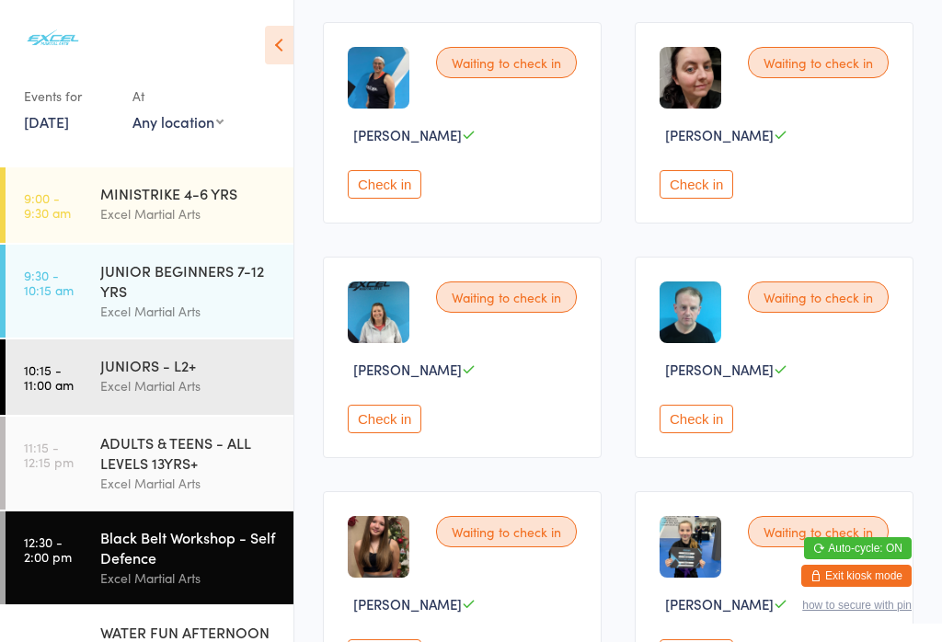
click at [372, 199] on button "Check in" at bounding box center [385, 184] width 74 height 29
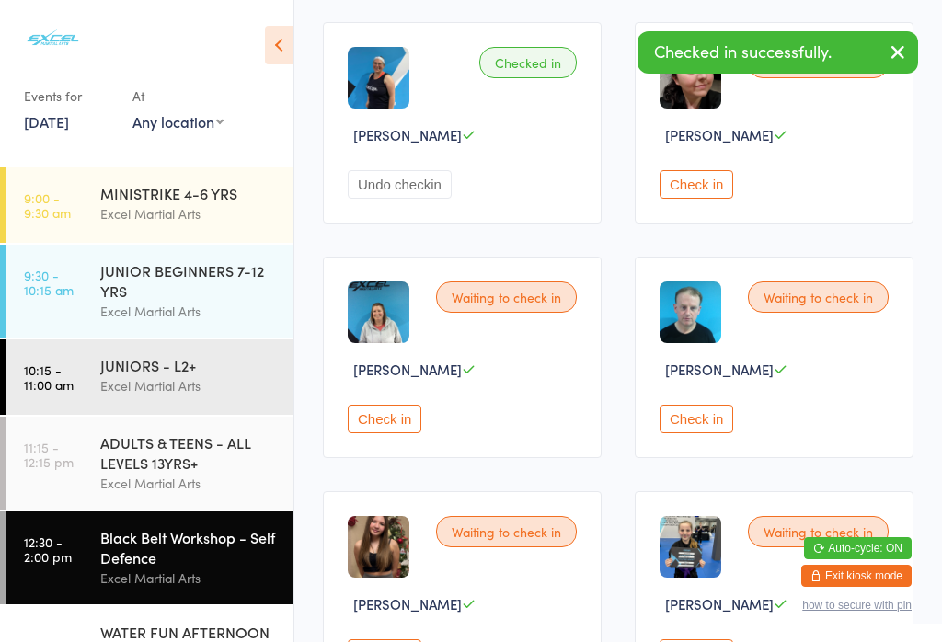
click at [224, 462] on div "ADULTS & TEENS - ALL LEVELS 13YRS+" at bounding box center [188, 452] width 177 height 40
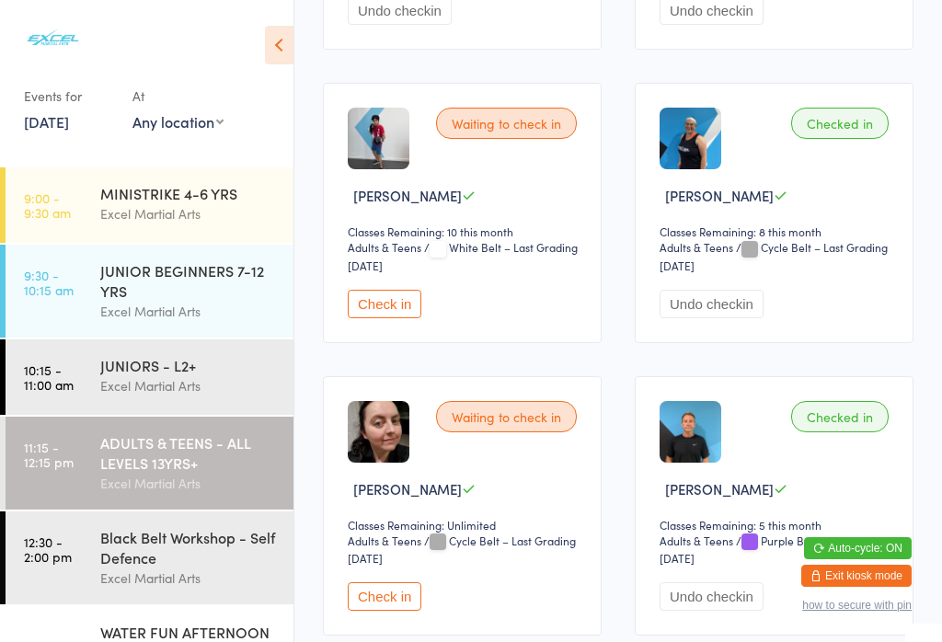
scroll to position [824, 0]
click at [375, 319] on button "Check in" at bounding box center [385, 305] width 74 height 29
